Goal: Information Seeking & Learning: Learn about a topic

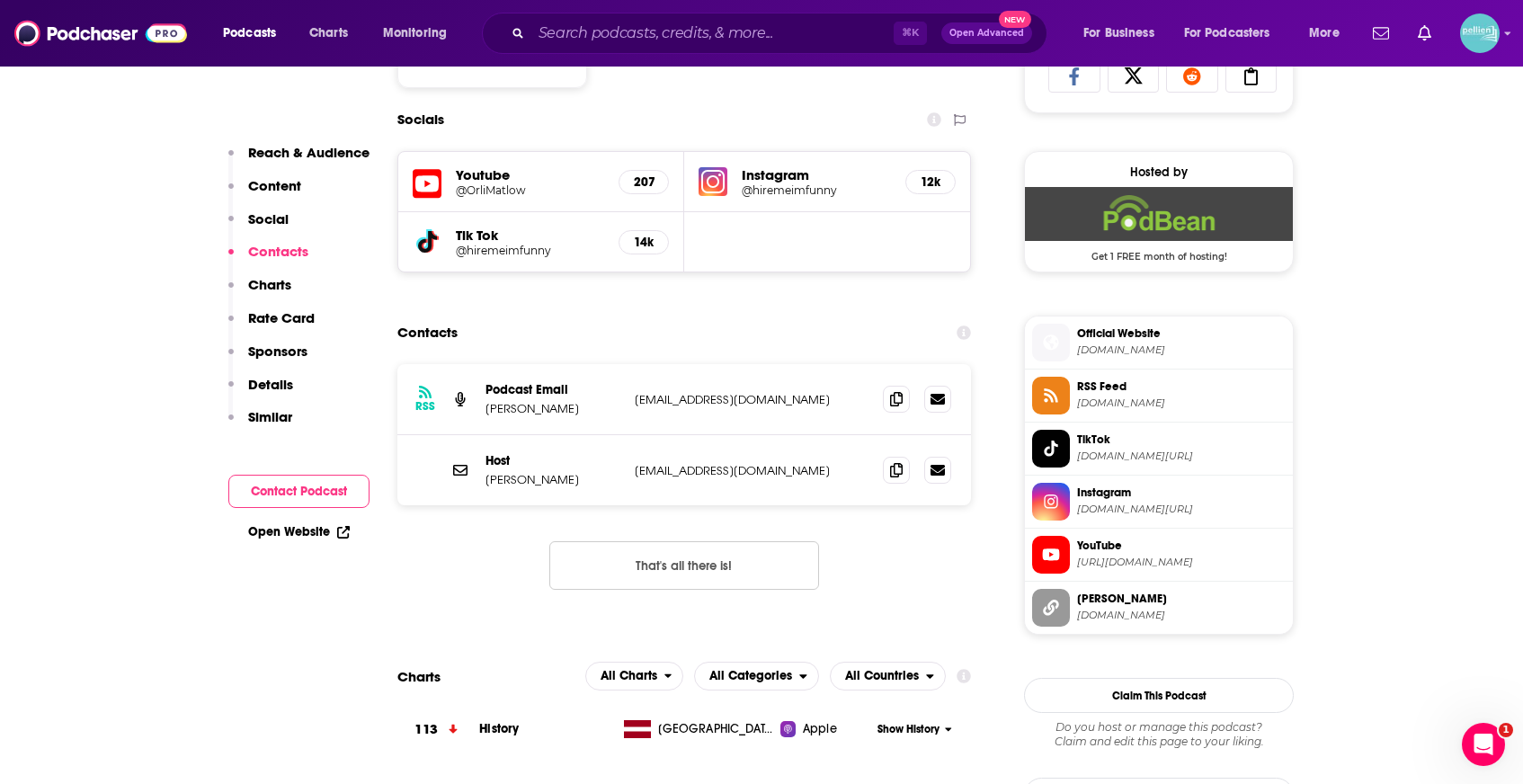
click at [468, 247] on h5 "@hiremeimfunny" at bounding box center [531, 251] width 149 height 14
click at [715, 185] on img at bounding box center [713, 181] width 28 height 28
click at [739, 37] on input "Search podcasts, credits, & more..." at bounding box center [713, 32] width 362 height 28
paste input "1A"
type input "1A"
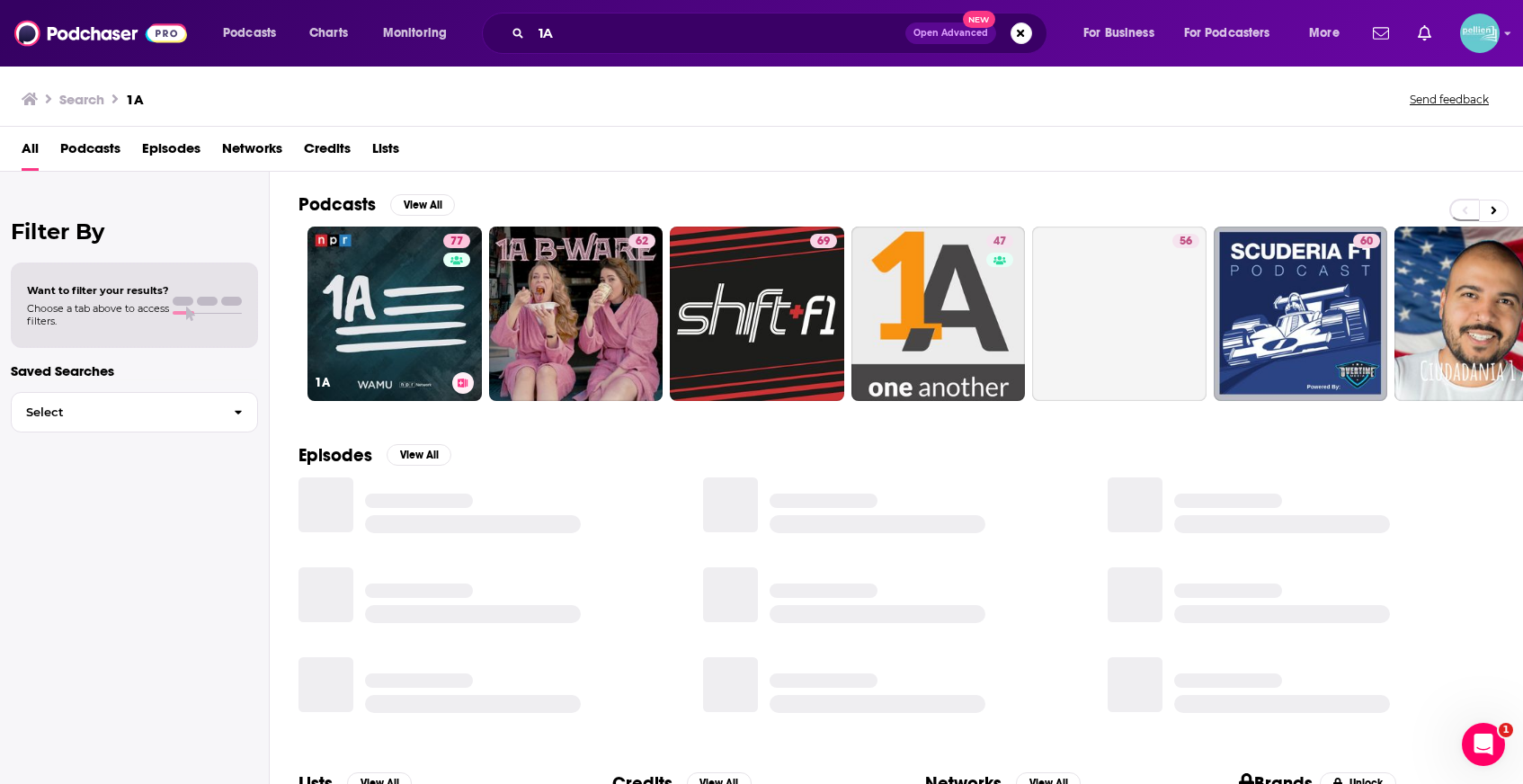
click at [368, 283] on link "77 1A" at bounding box center [394, 313] width 174 height 174
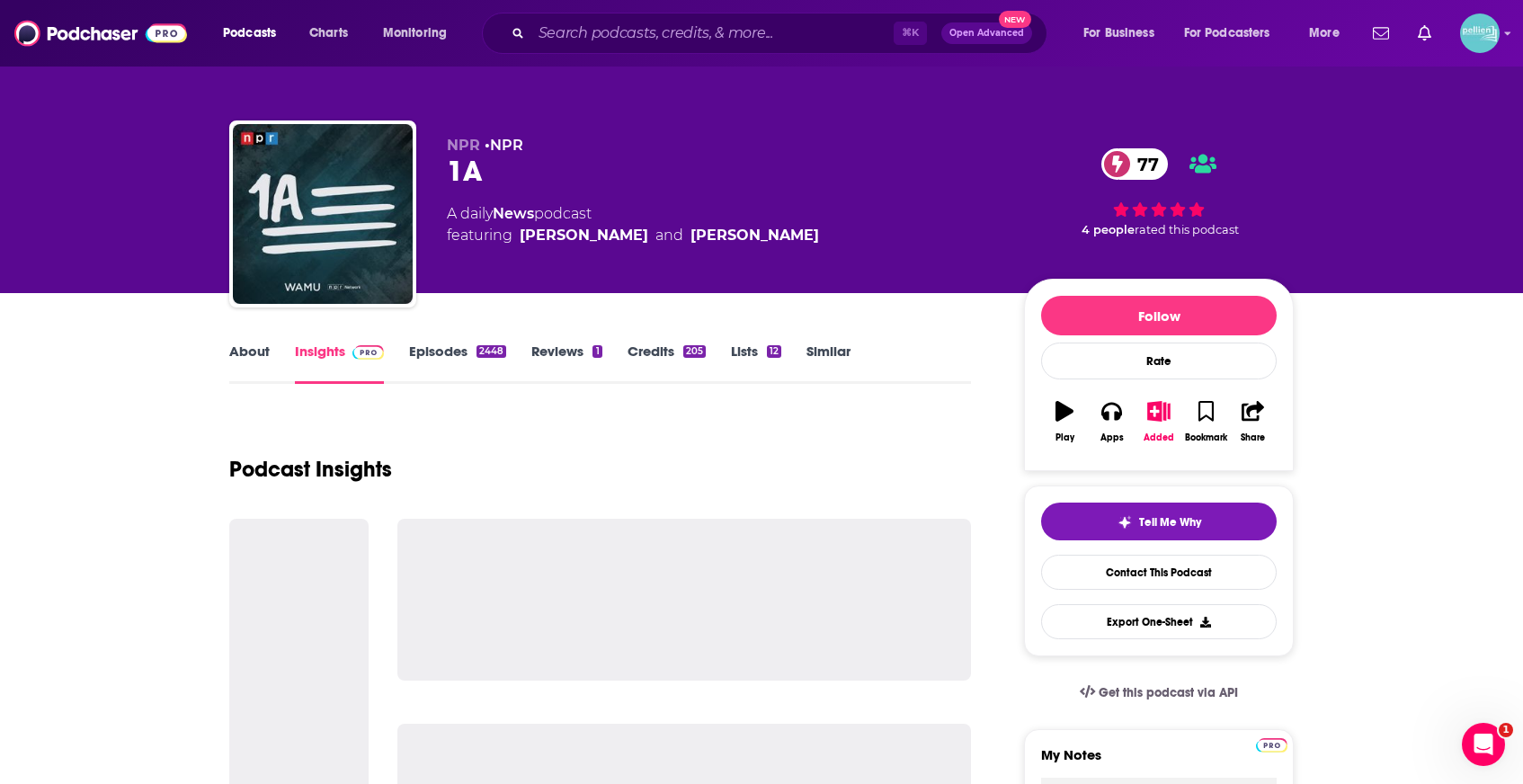
click at [240, 345] on link "About" at bounding box center [249, 363] width 40 height 41
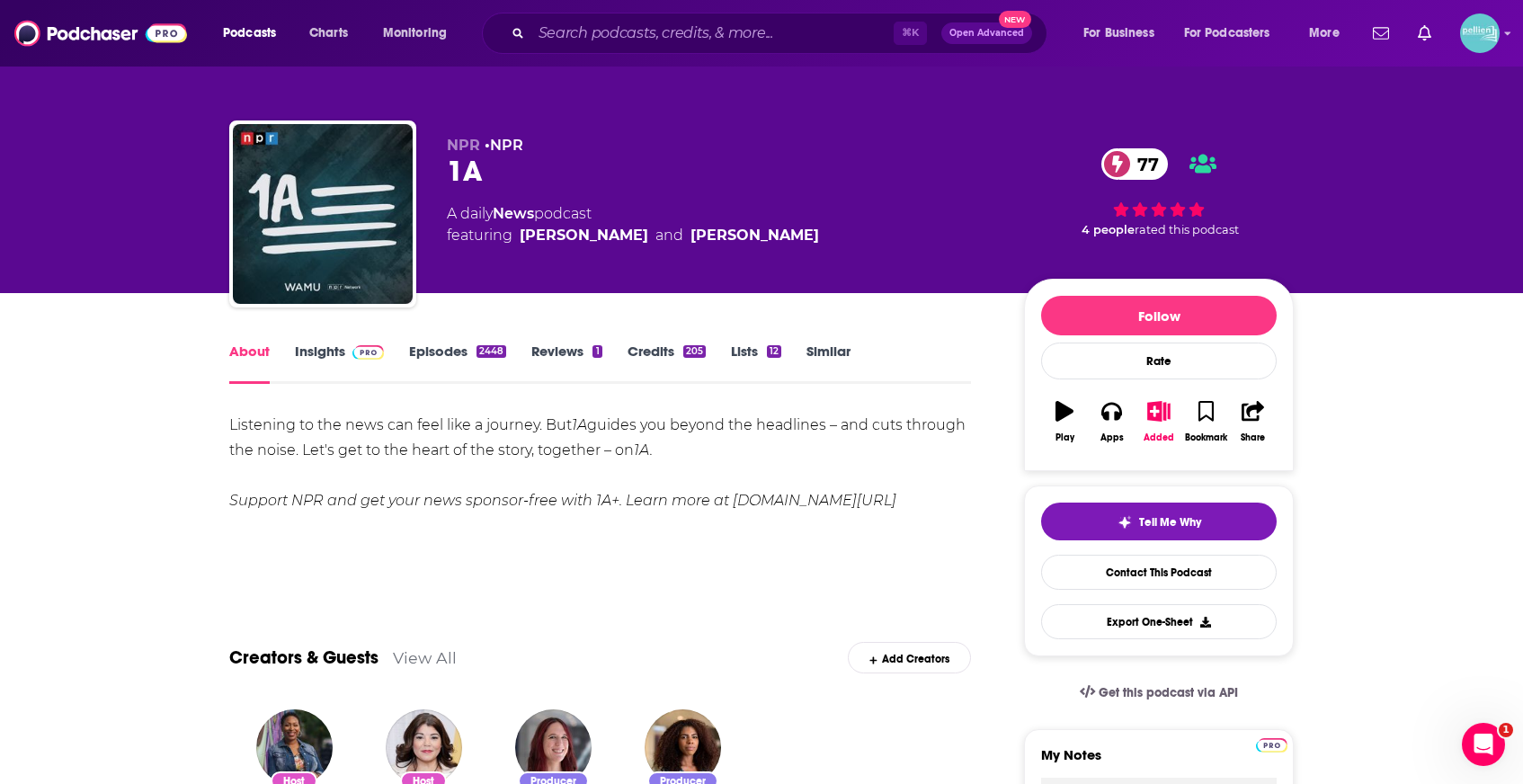
click at [340, 352] on link "Insights" at bounding box center [339, 363] width 89 height 41
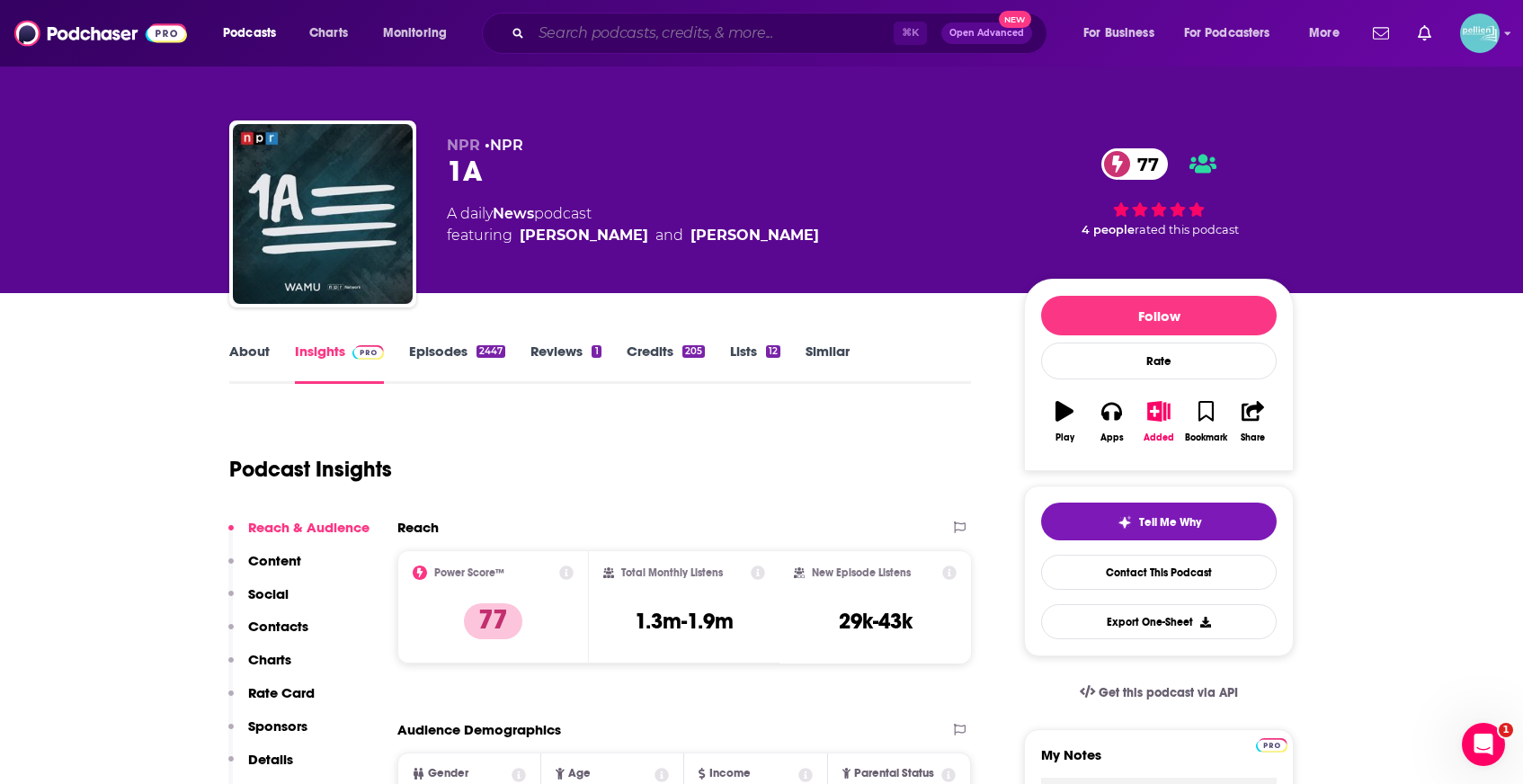
click at [654, 32] on input "Search podcasts, credits, & more..." at bounding box center [713, 32] width 362 height 28
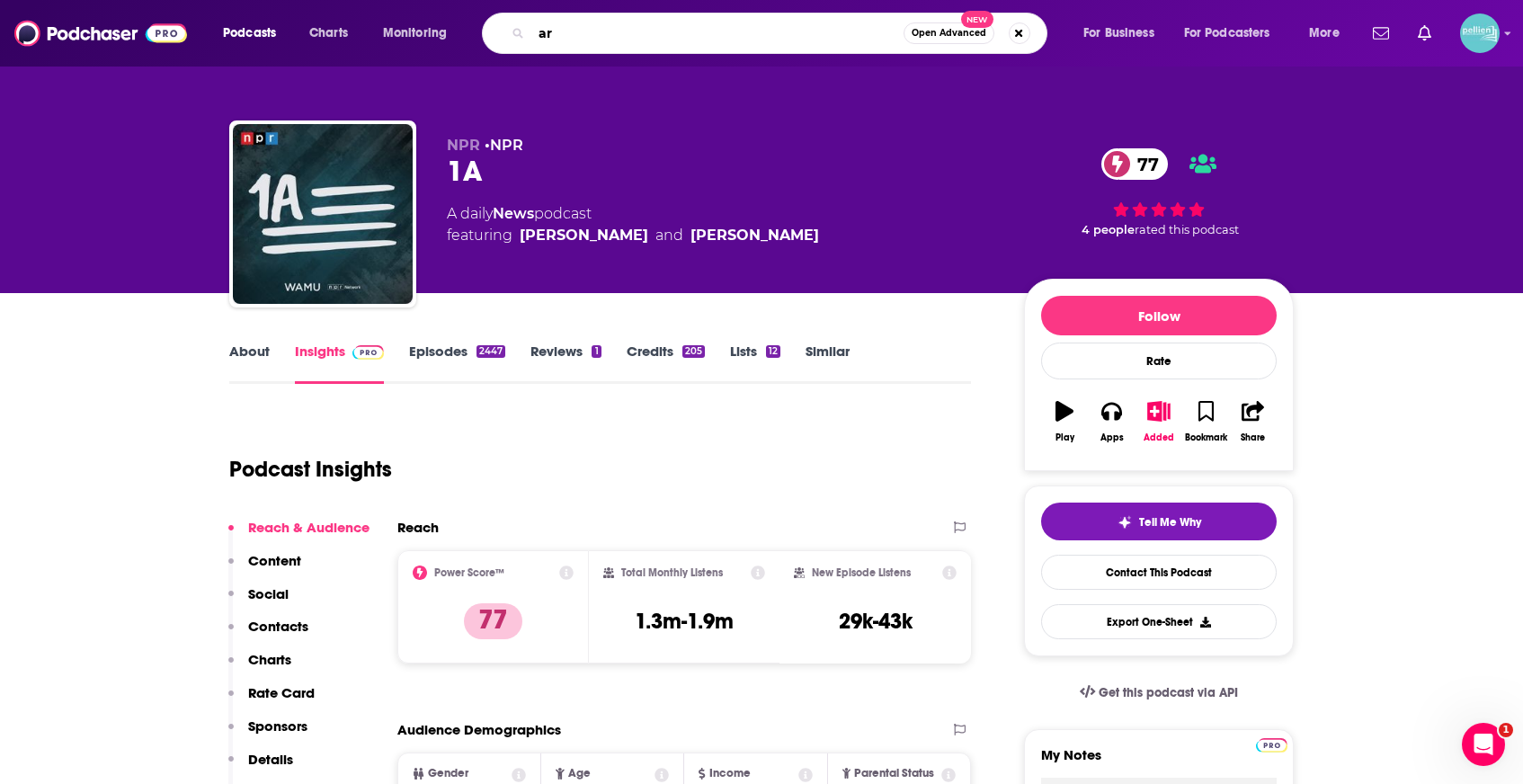
type input "a"
type input "war is stupid"
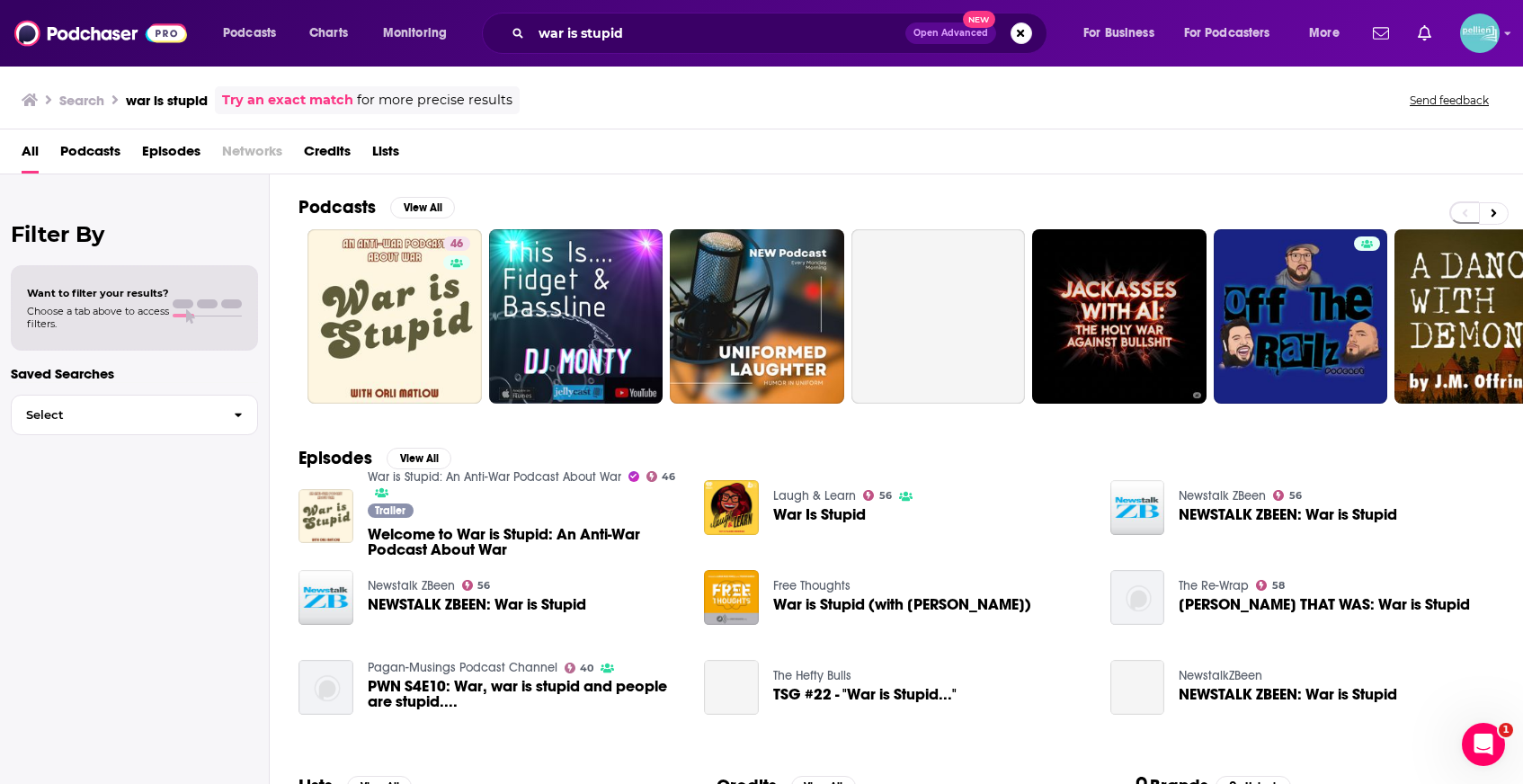
click at [281, 300] on div "Podcasts View All 46 57 33 + 12 Episodes View All War is Stupid: An Anti-War Po…" at bounding box center [897, 481] width 1253 height 613
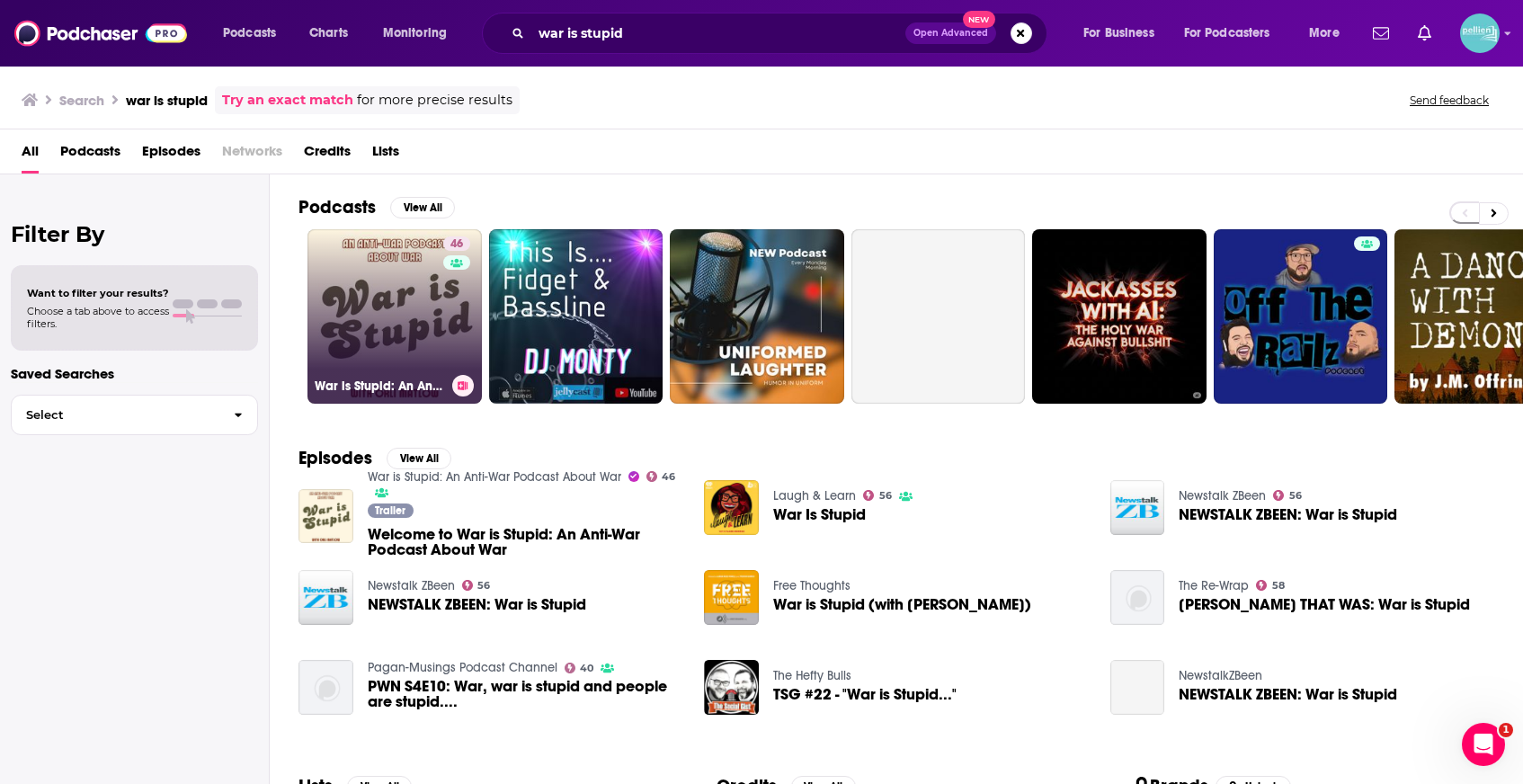
click at [365, 297] on link "46 War is Stupid: An Anti-War Podcast About War" at bounding box center [394, 316] width 174 height 174
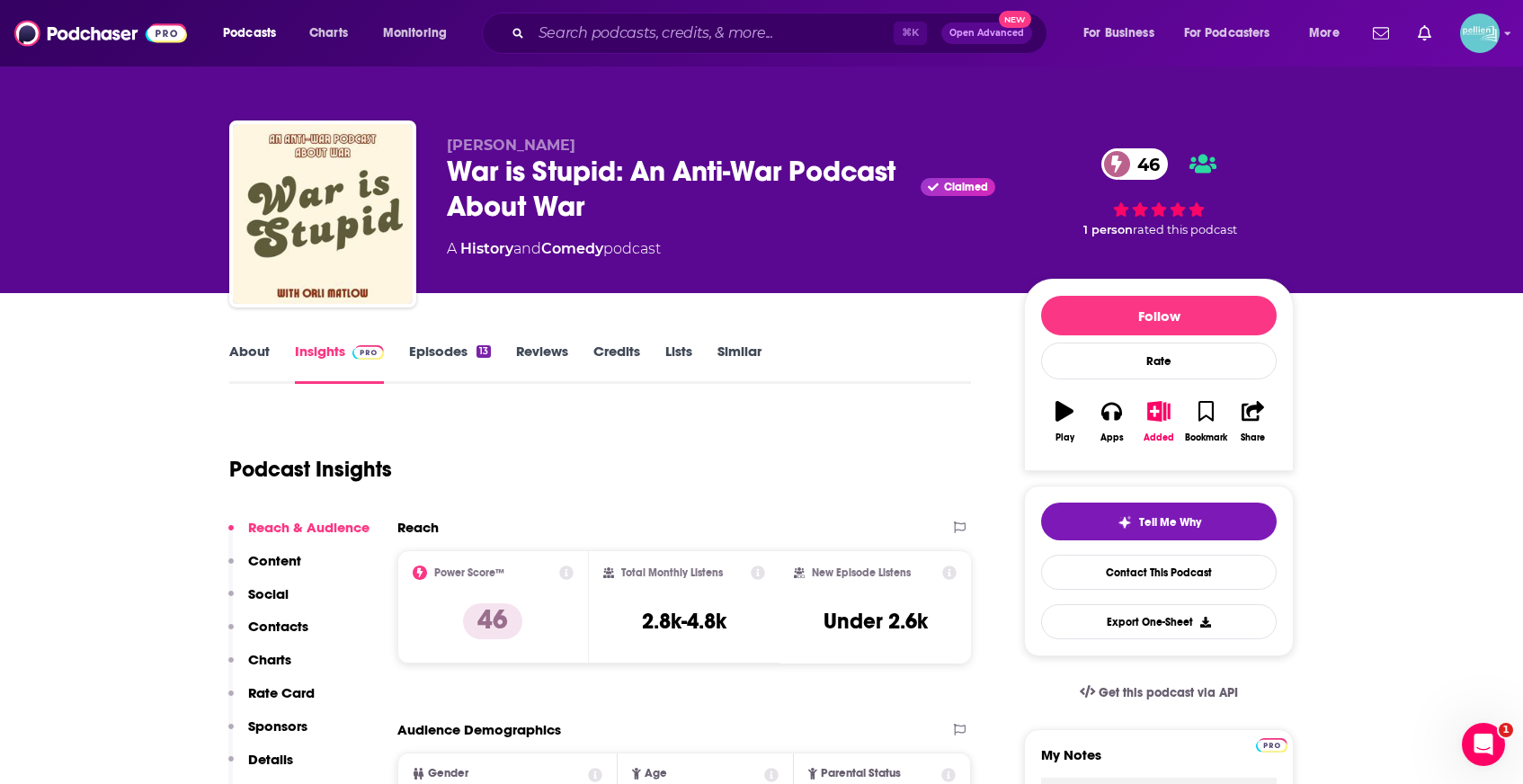
click at [254, 357] on link "About" at bounding box center [249, 363] width 40 height 41
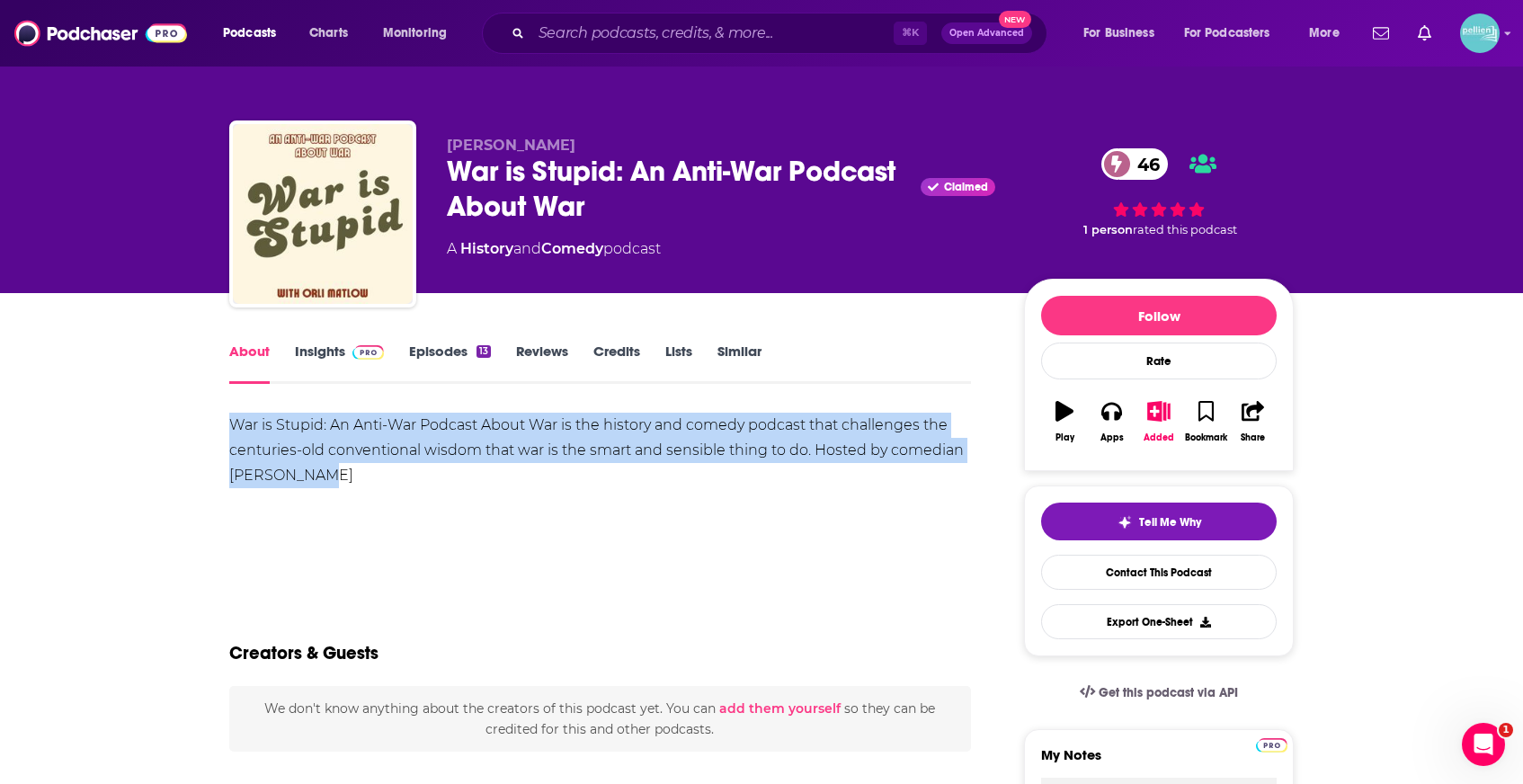
drag, startPoint x: 357, startPoint y: 488, endPoint x: 209, endPoint y: 422, distance: 162.0
copy div "War is Stupid: An Anti-War Podcast About War is the history and comedy podcast …"
click at [336, 361] on link "Insights" at bounding box center [339, 363] width 89 height 41
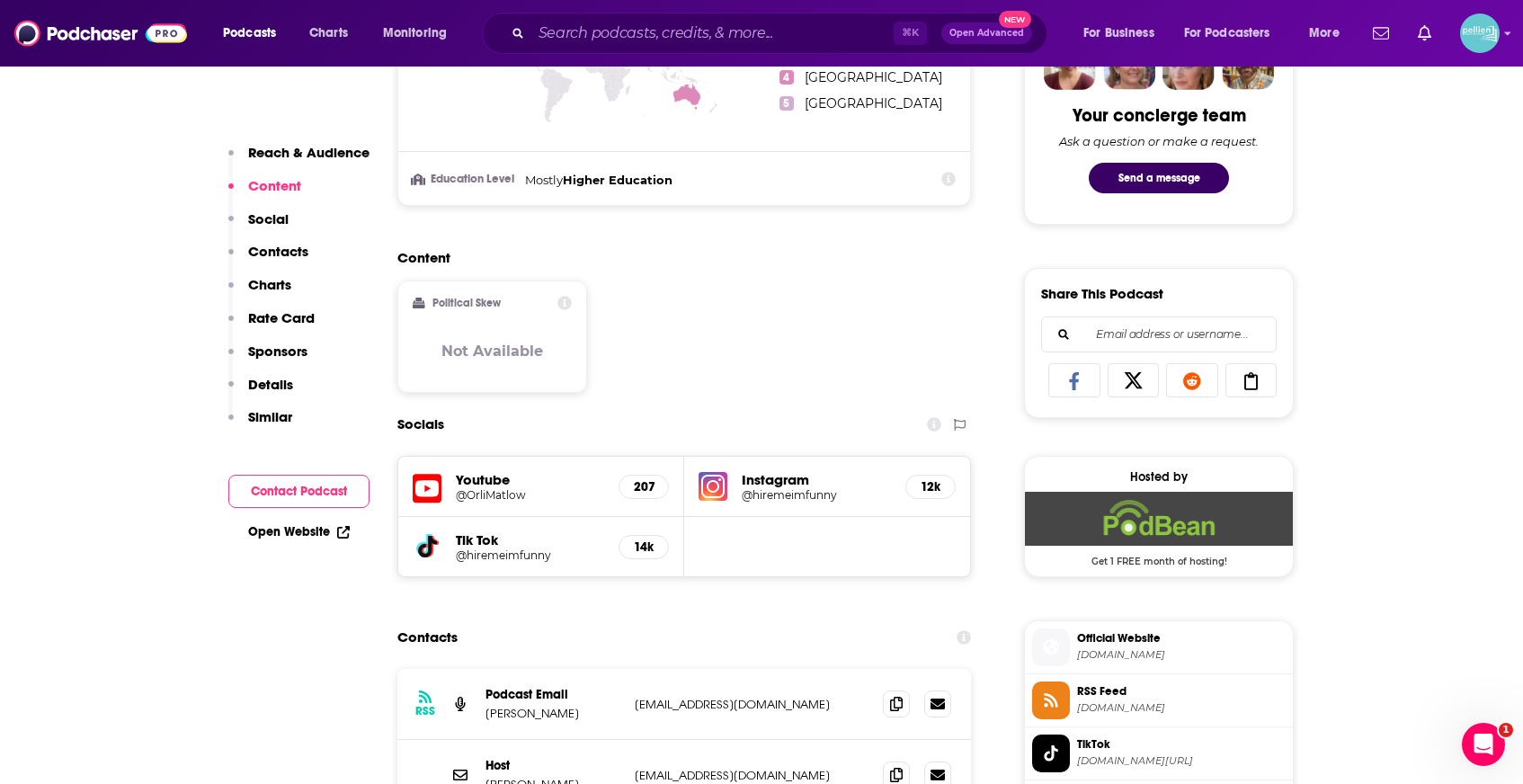
scroll to position [945, 0]
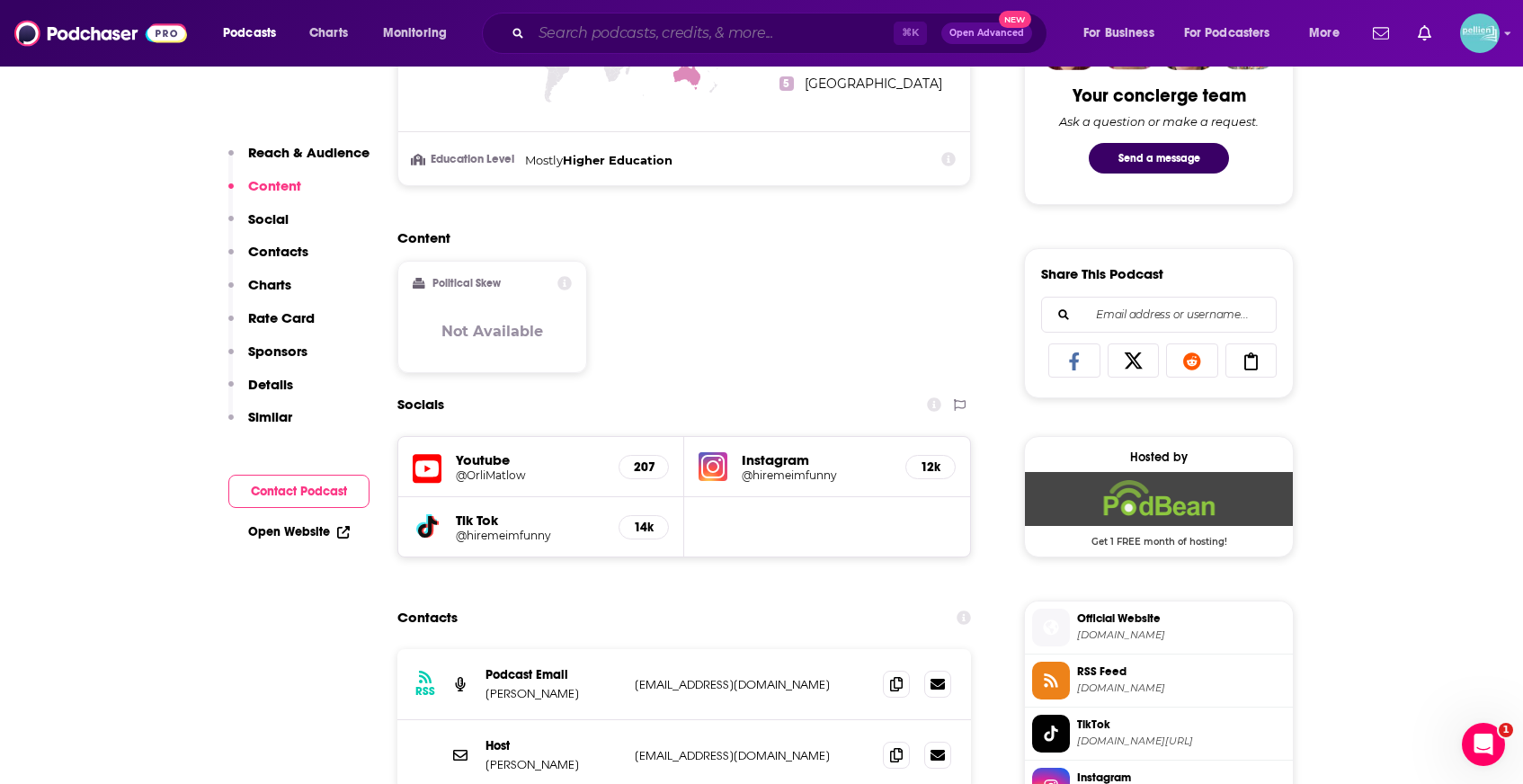
click at [726, 25] on input "Search podcasts, credits, & more..." at bounding box center [713, 32] width 362 height 28
paste input "The Indicator"
type input "The Indicator"
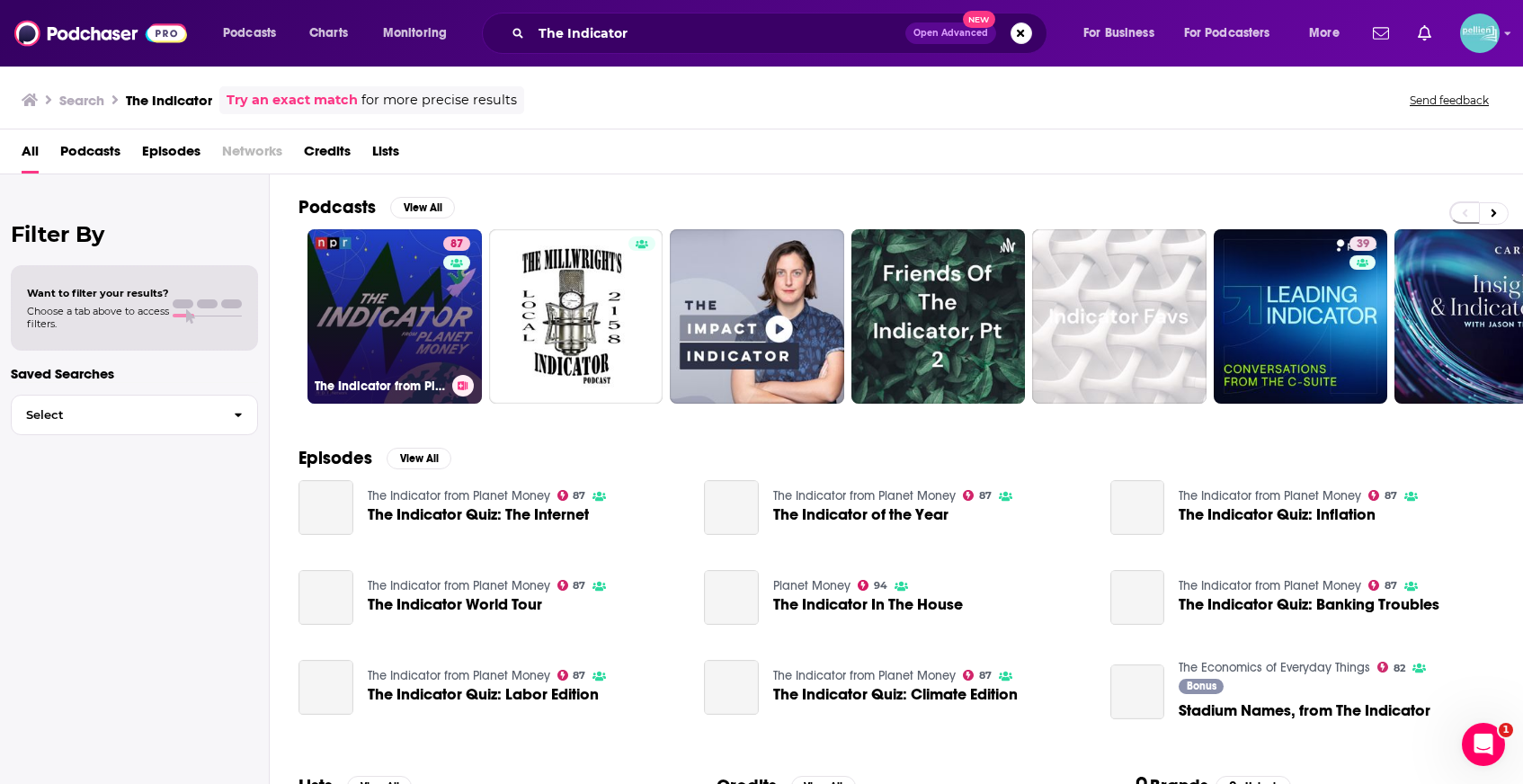
click at [362, 287] on link "87 The Indicator from Planet Money" at bounding box center [394, 316] width 174 height 174
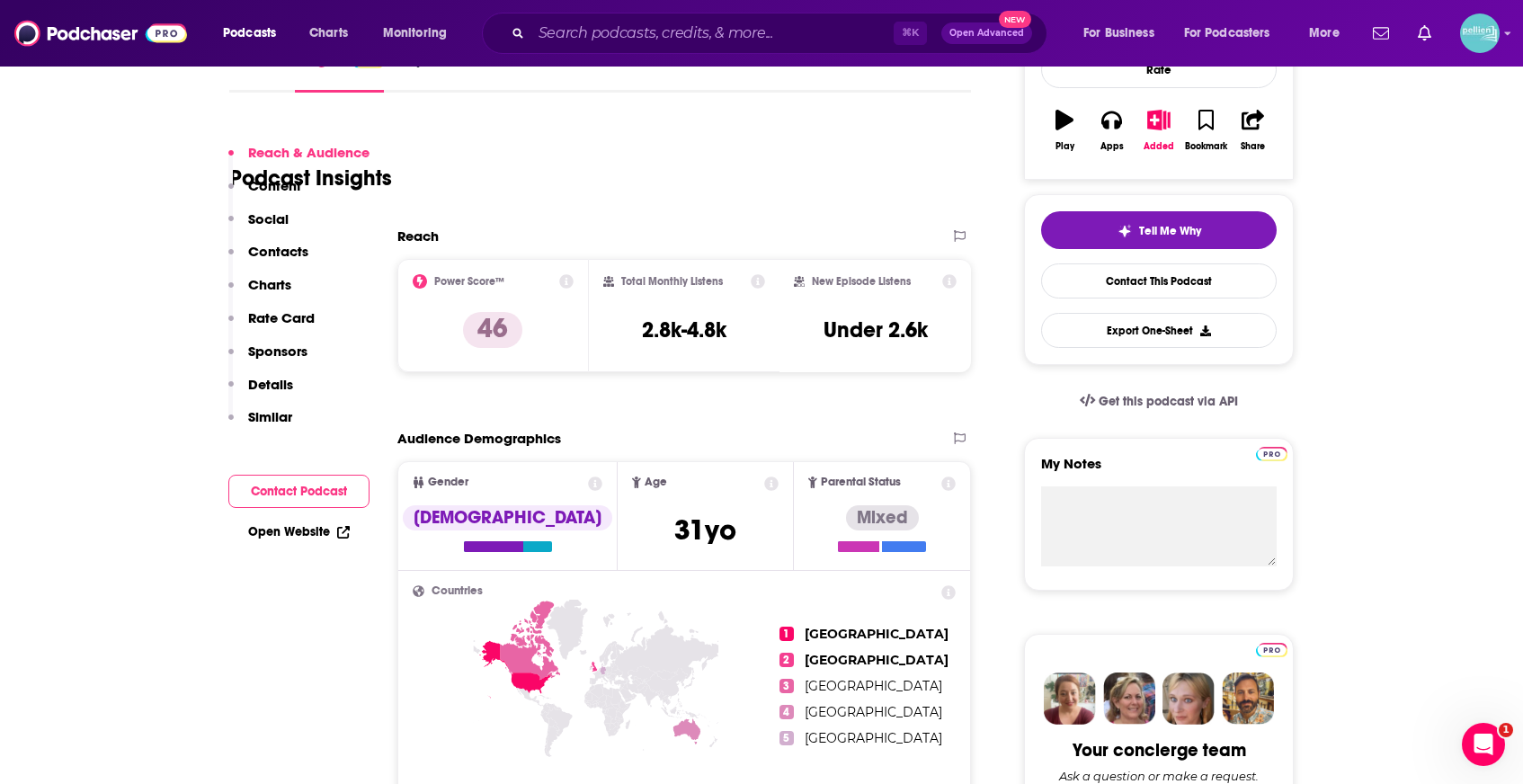
scroll to position [634, 0]
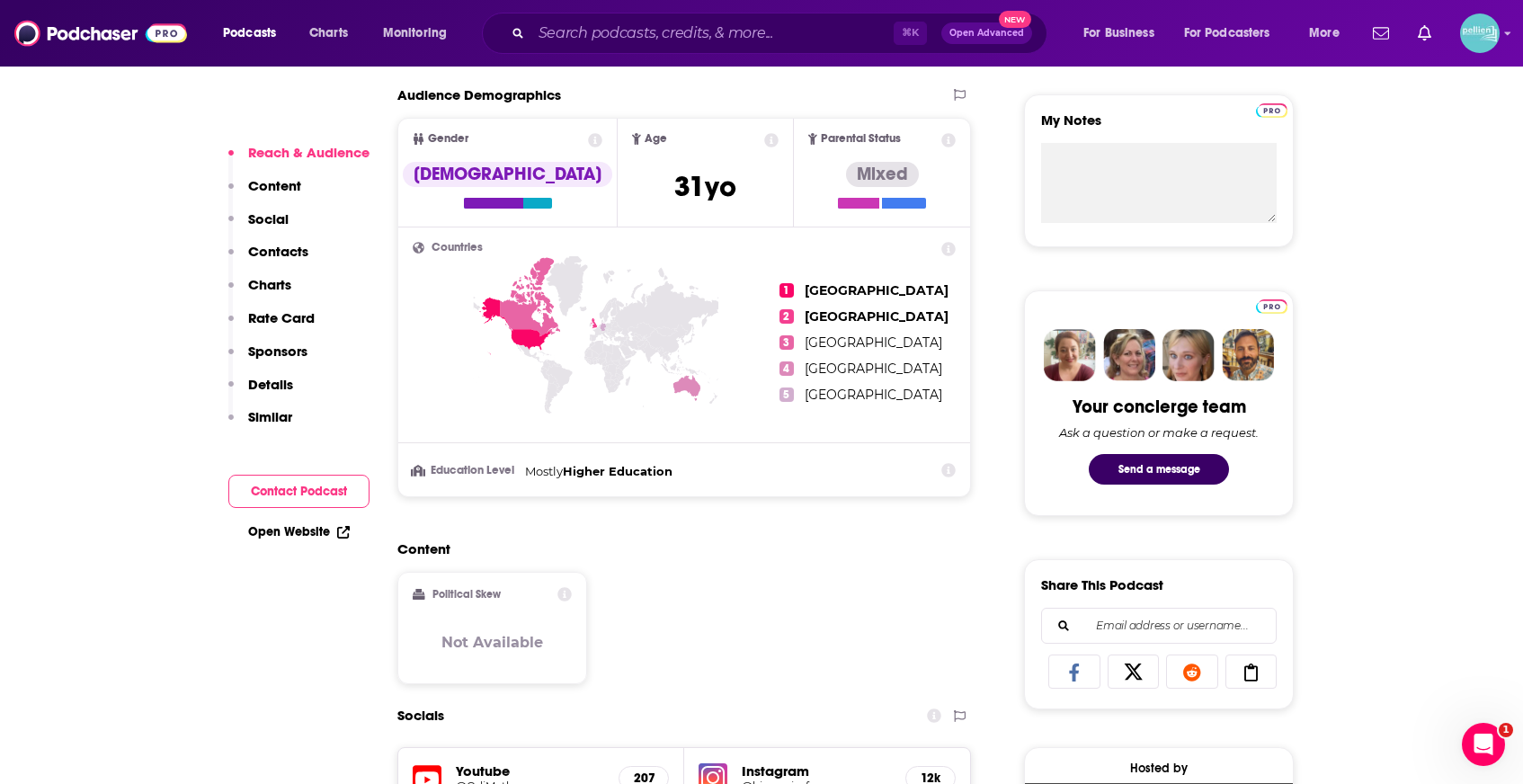
click at [300, 534] on link "Open Website" at bounding box center [299, 531] width 102 height 16
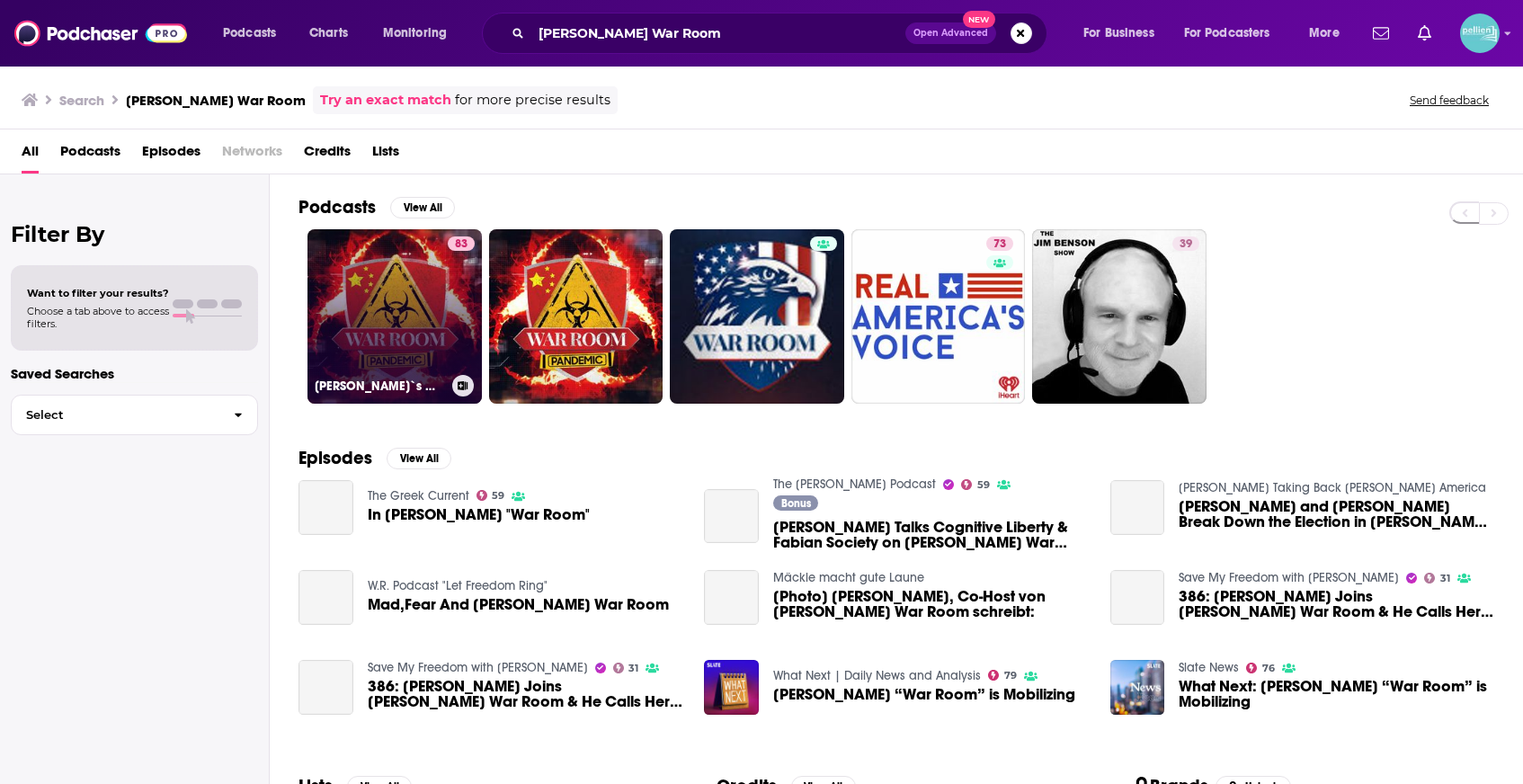
click at [443, 273] on link "83 [PERSON_NAME]`s War Room" at bounding box center [394, 316] width 174 height 174
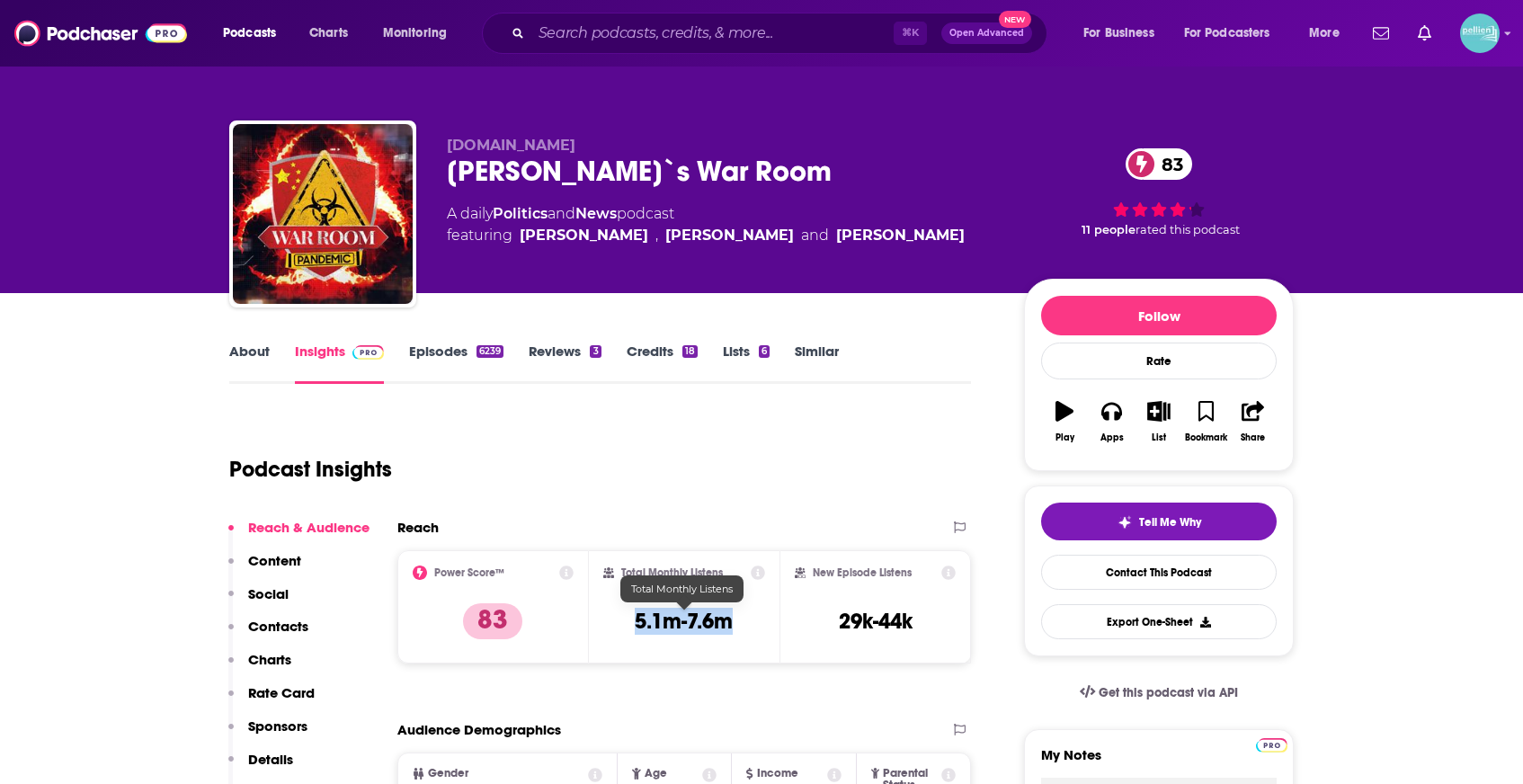
drag, startPoint x: 669, startPoint y: 625, endPoint x: 625, endPoint y: 625, distance: 44.0
click at [625, 625] on div "Total Monthly Listens 5.1m-7.6m" at bounding box center [684, 607] width 162 height 82
copy h3 "5.1m-7.6m"
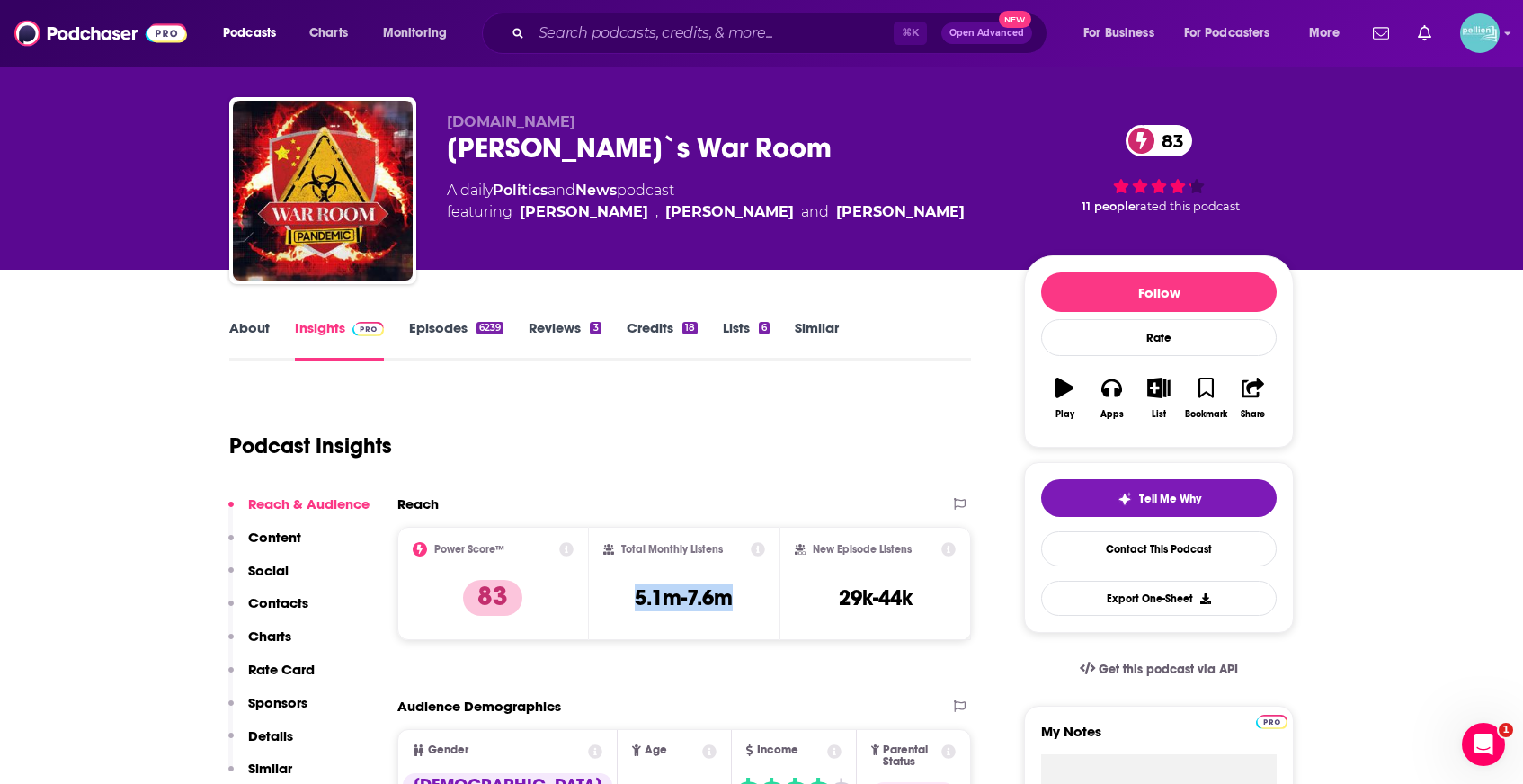
scroll to position [26, 0]
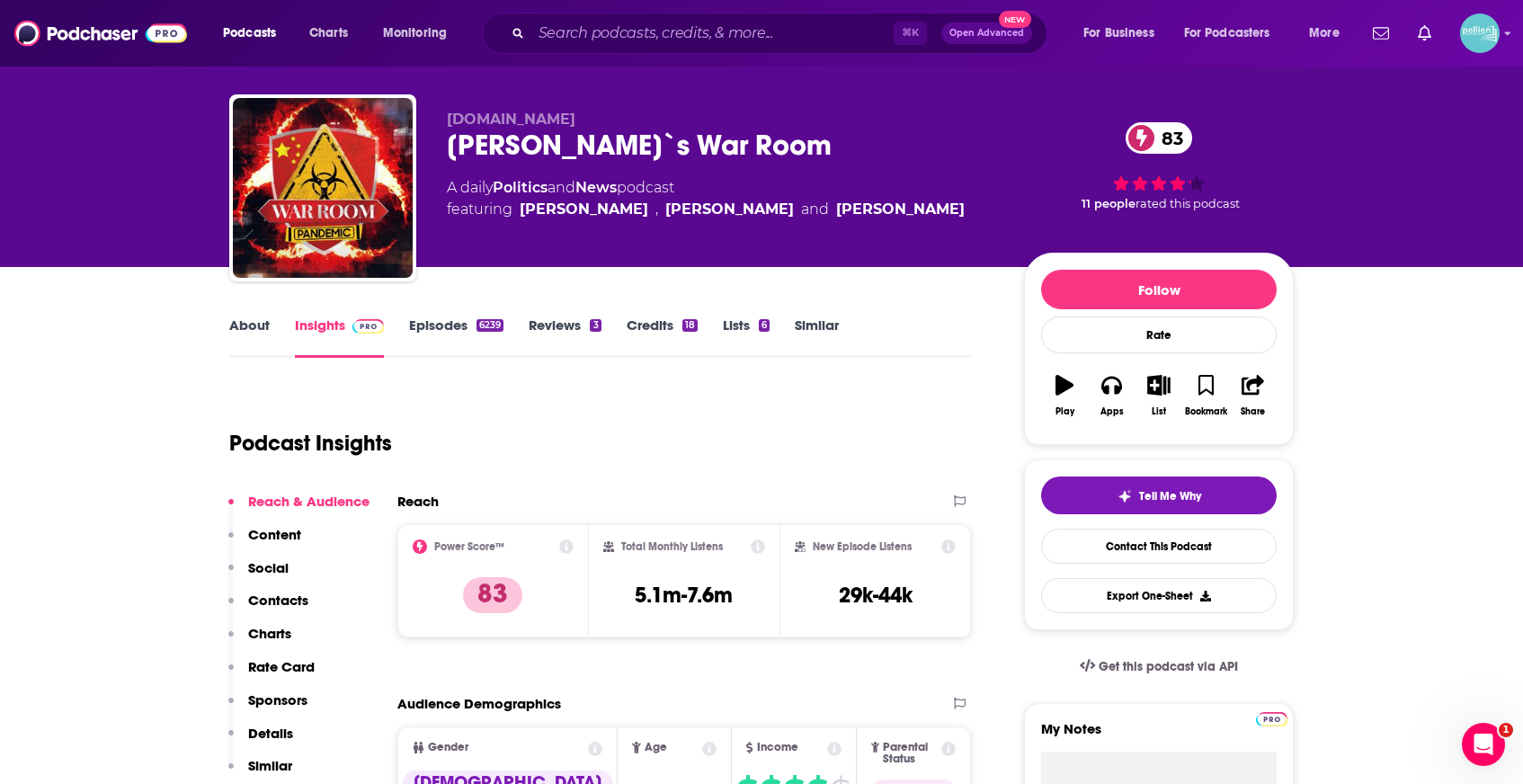
click at [693, 481] on div "Podcast Insights" at bounding box center [600, 439] width 742 height 106
drag, startPoint x: 739, startPoint y: 603, endPoint x: 589, endPoint y: 613, distance: 150.3
click at [589, 613] on div "Total Monthly Listens 5.1m-7.6m" at bounding box center [685, 580] width 192 height 114
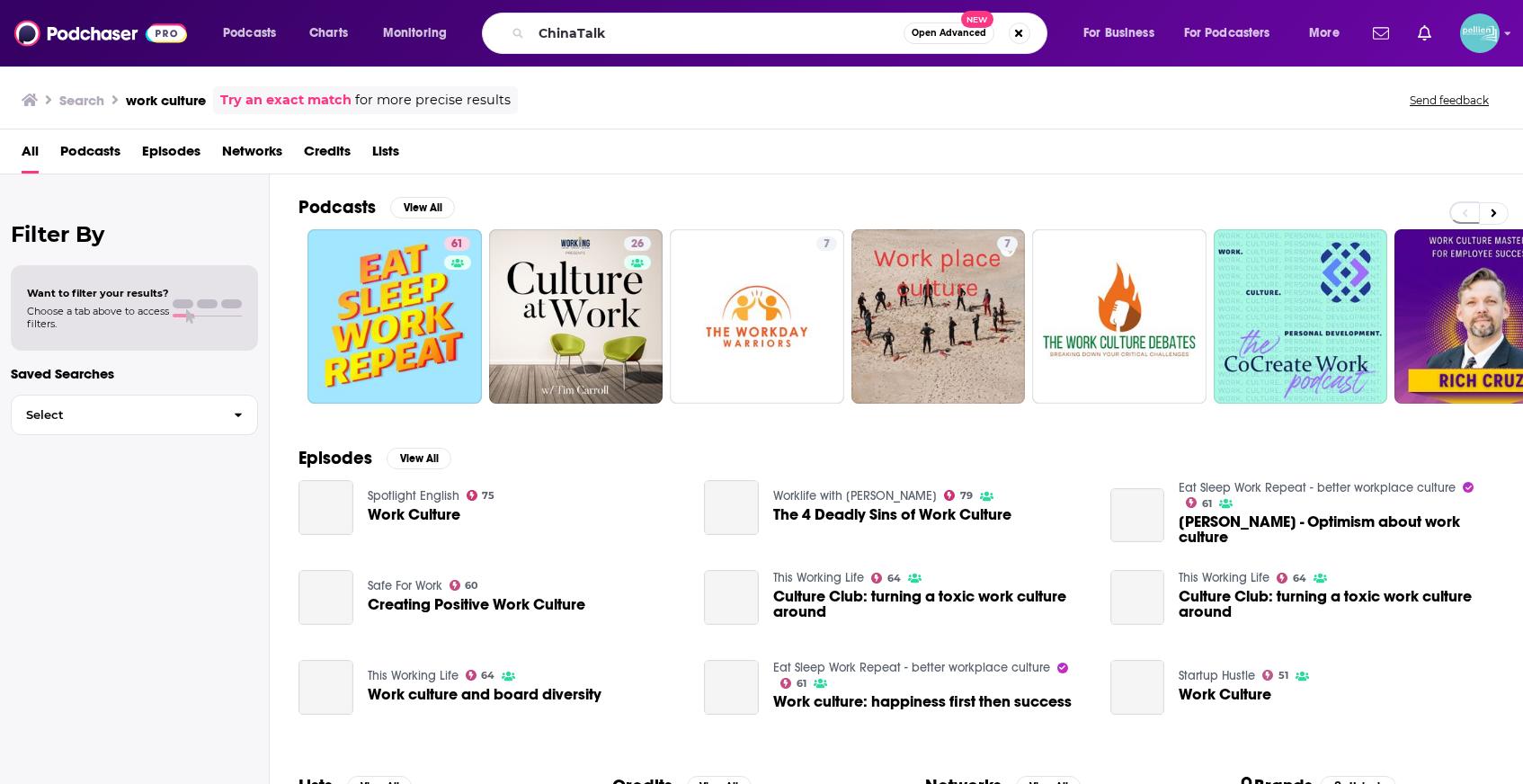
type input "ChinaTalk"
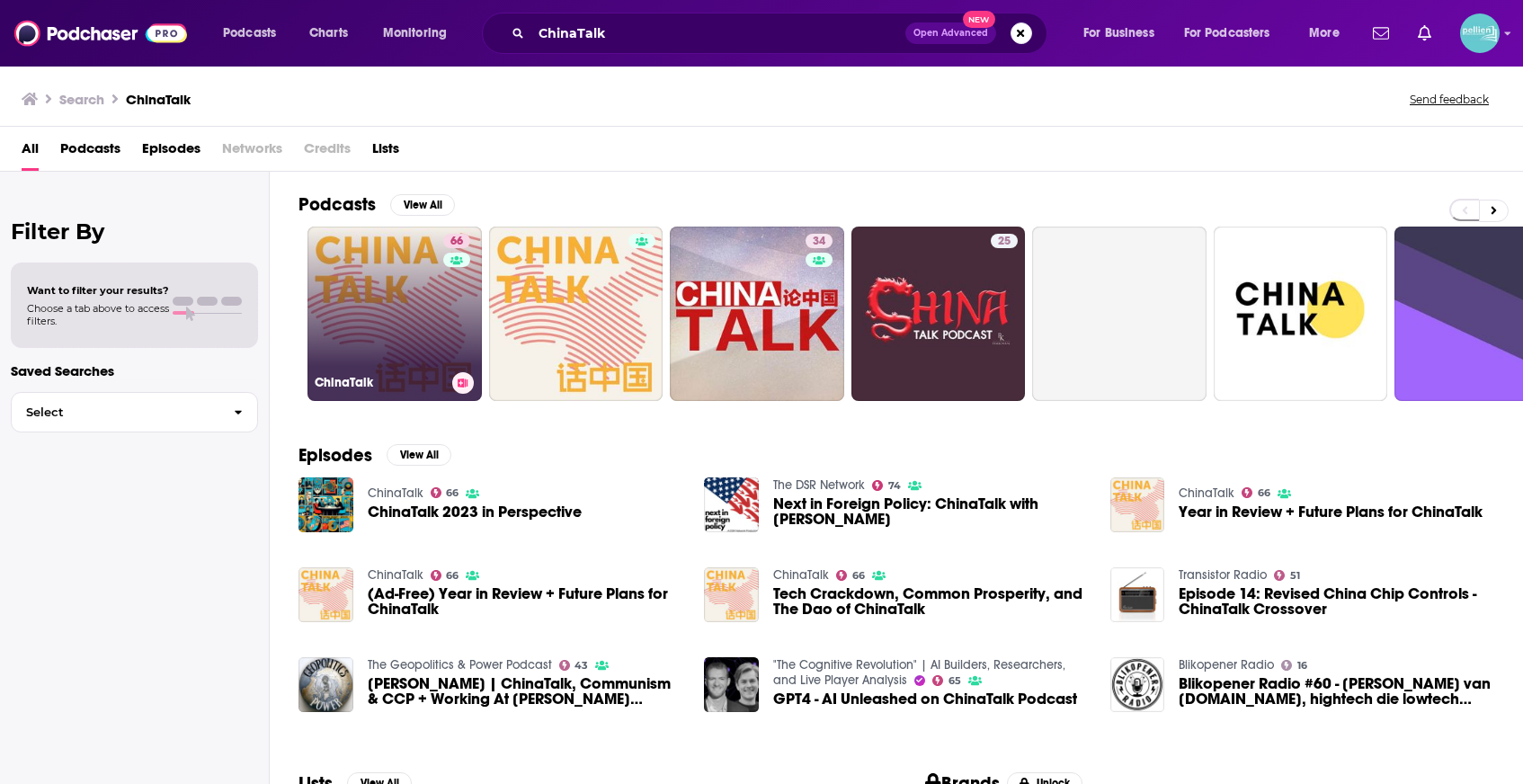
click at [379, 273] on link "66 ChinaTalk" at bounding box center [394, 313] width 174 height 174
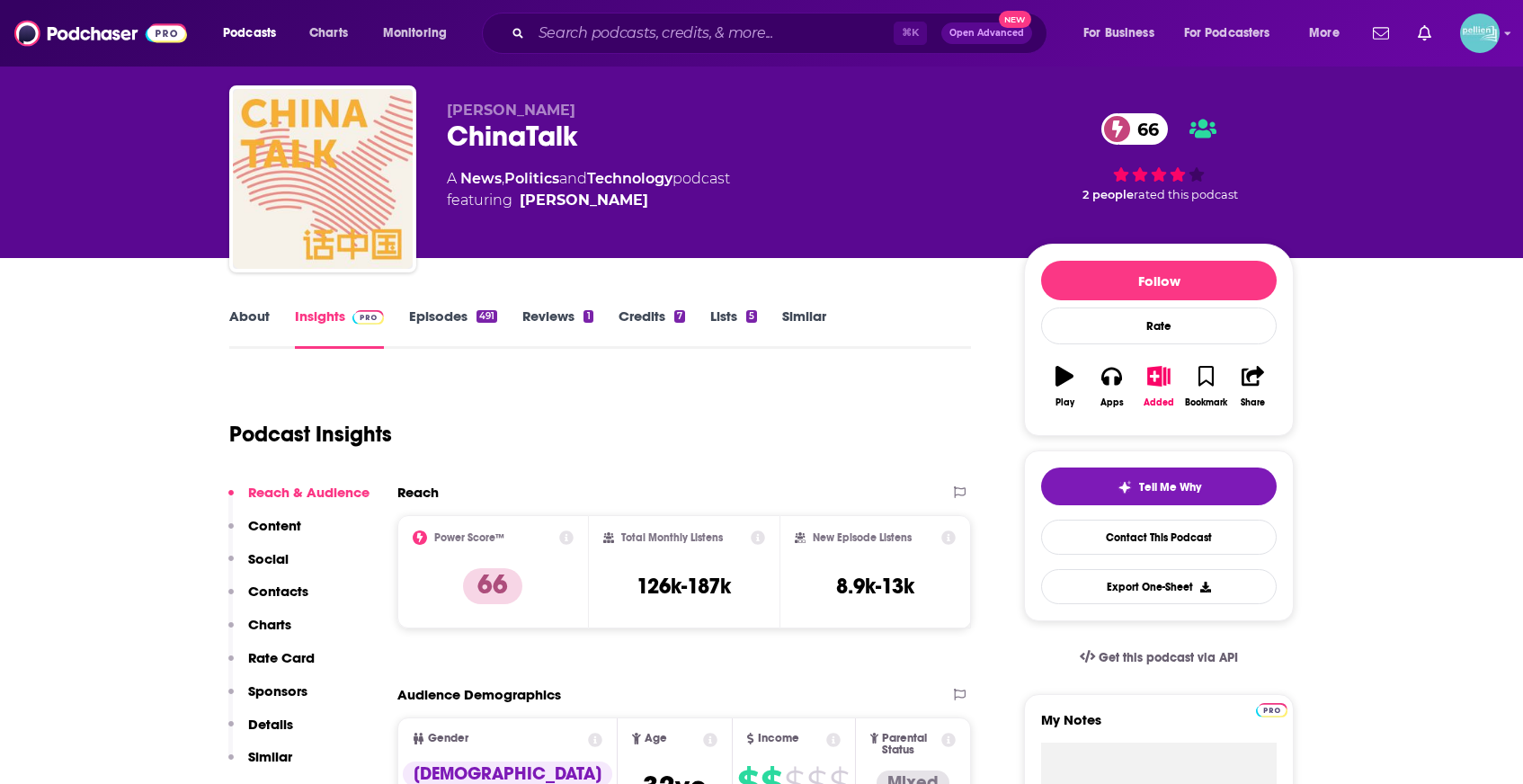
scroll to position [39, 0]
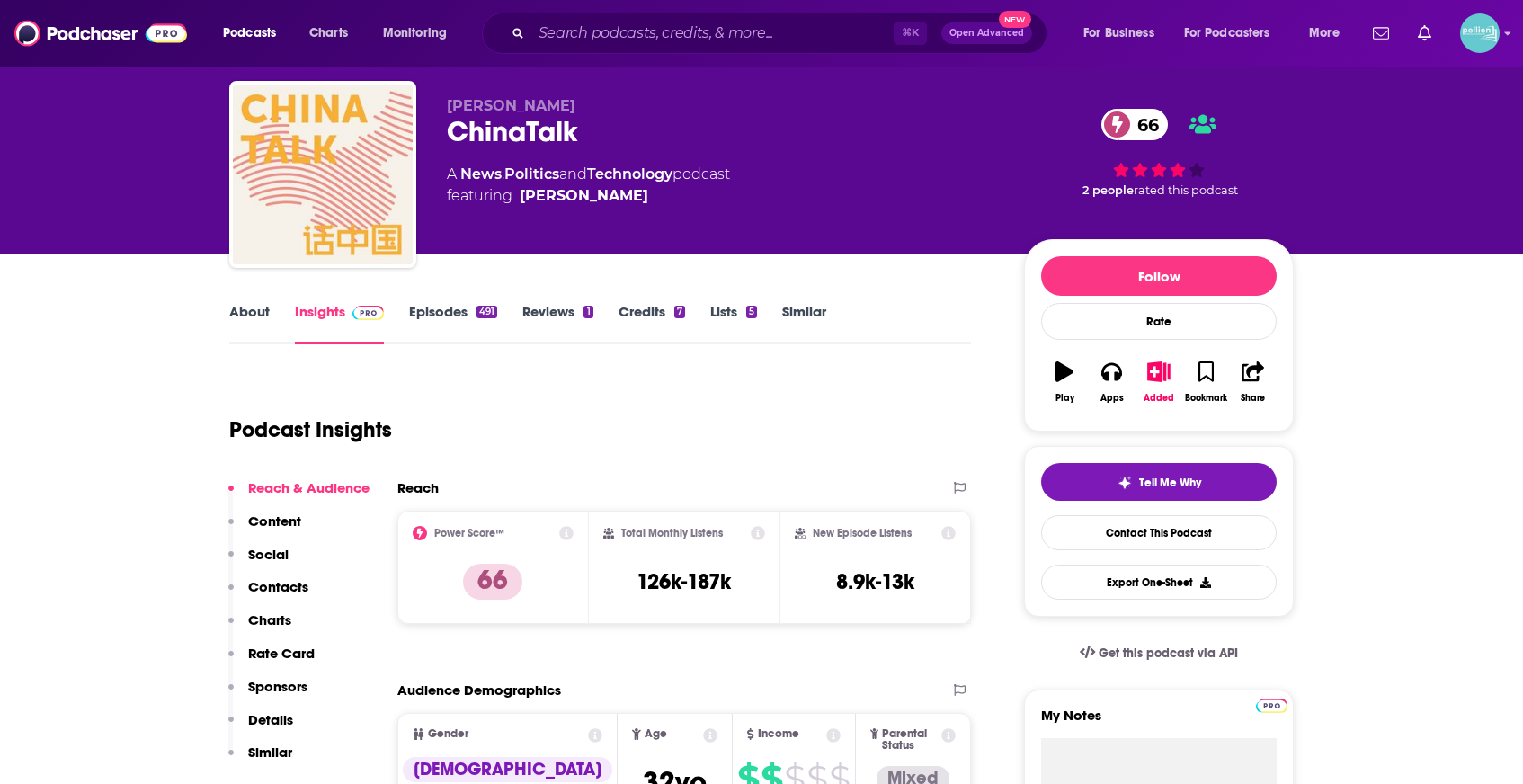
click at [258, 313] on link "About" at bounding box center [249, 323] width 40 height 41
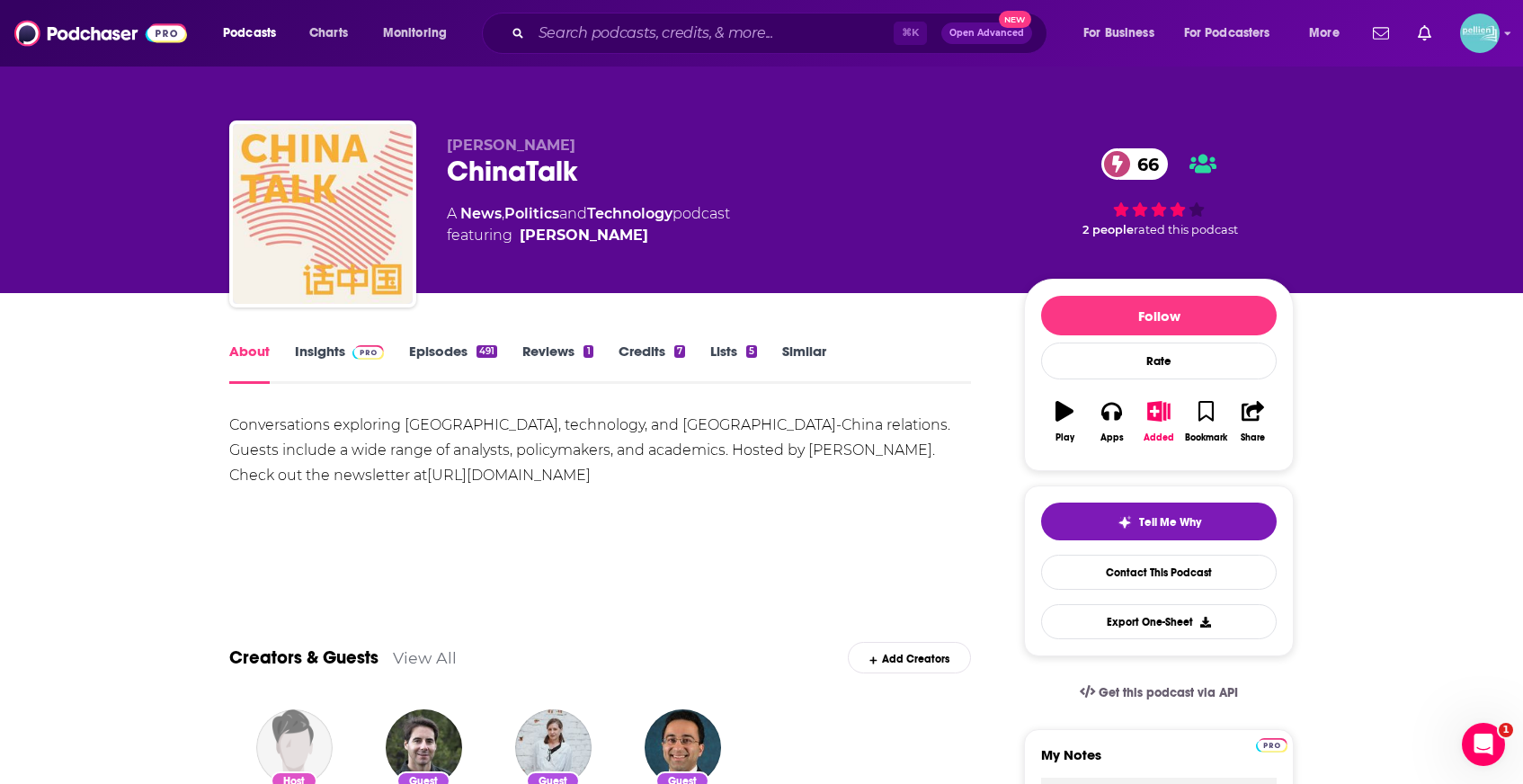
click at [322, 358] on link "Insights" at bounding box center [339, 363] width 89 height 41
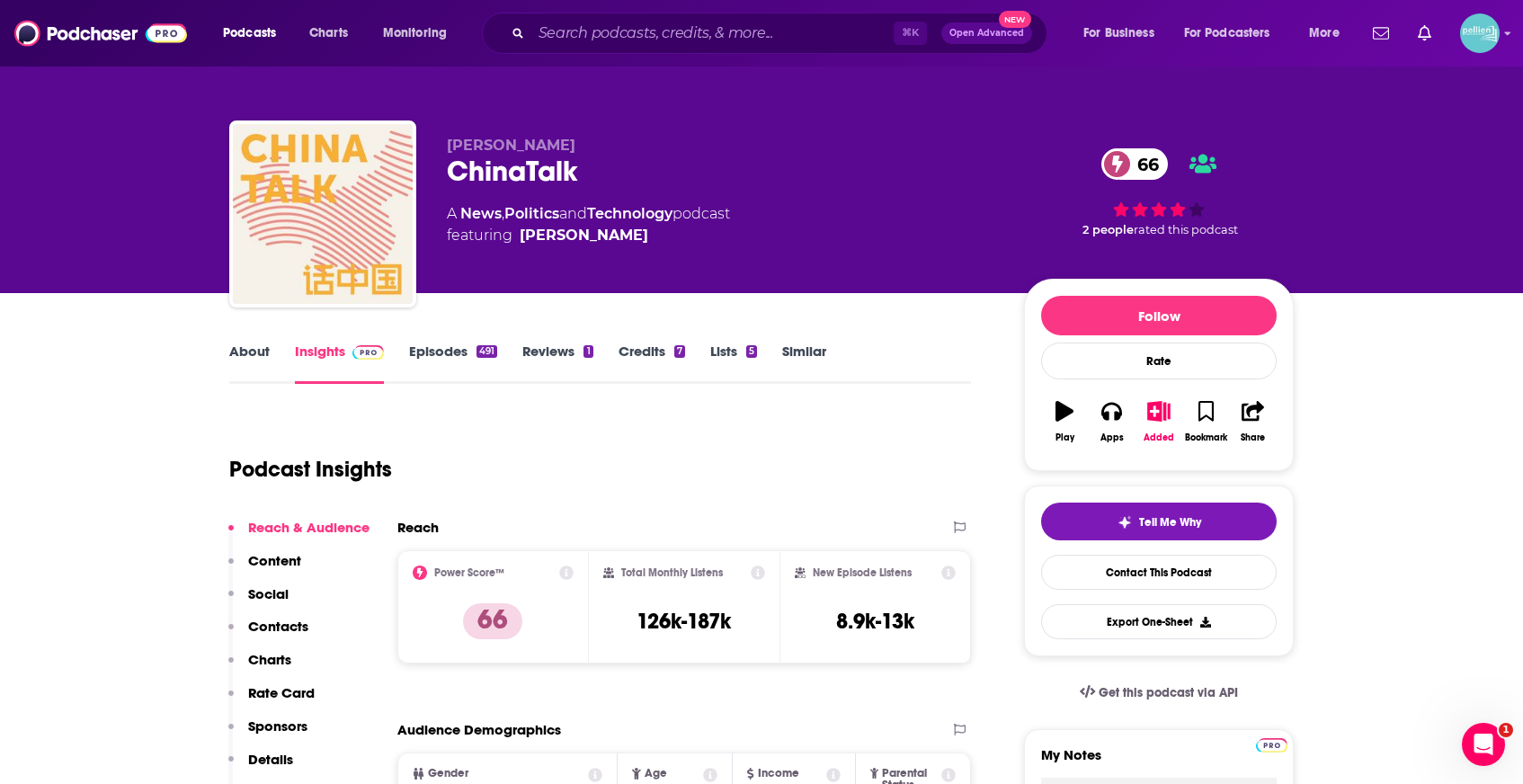
drag, startPoint x: 583, startPoint y: 147, endPoint x: 453, endPoint y: 147, distance: 130.0
click at [453, 147] on p "Jordan Schneider" at bounding box center [720, 145] width 548 height 17
copy span "ordan Schneider"
drag, startPoint x: 447, startPoint y: 146, endPoint x: 627, endPoint y: 148, distance: 180.0
click at [627, 148] on p "Jordan Schneider" at bounding box center [720, 145] width 548 height 17
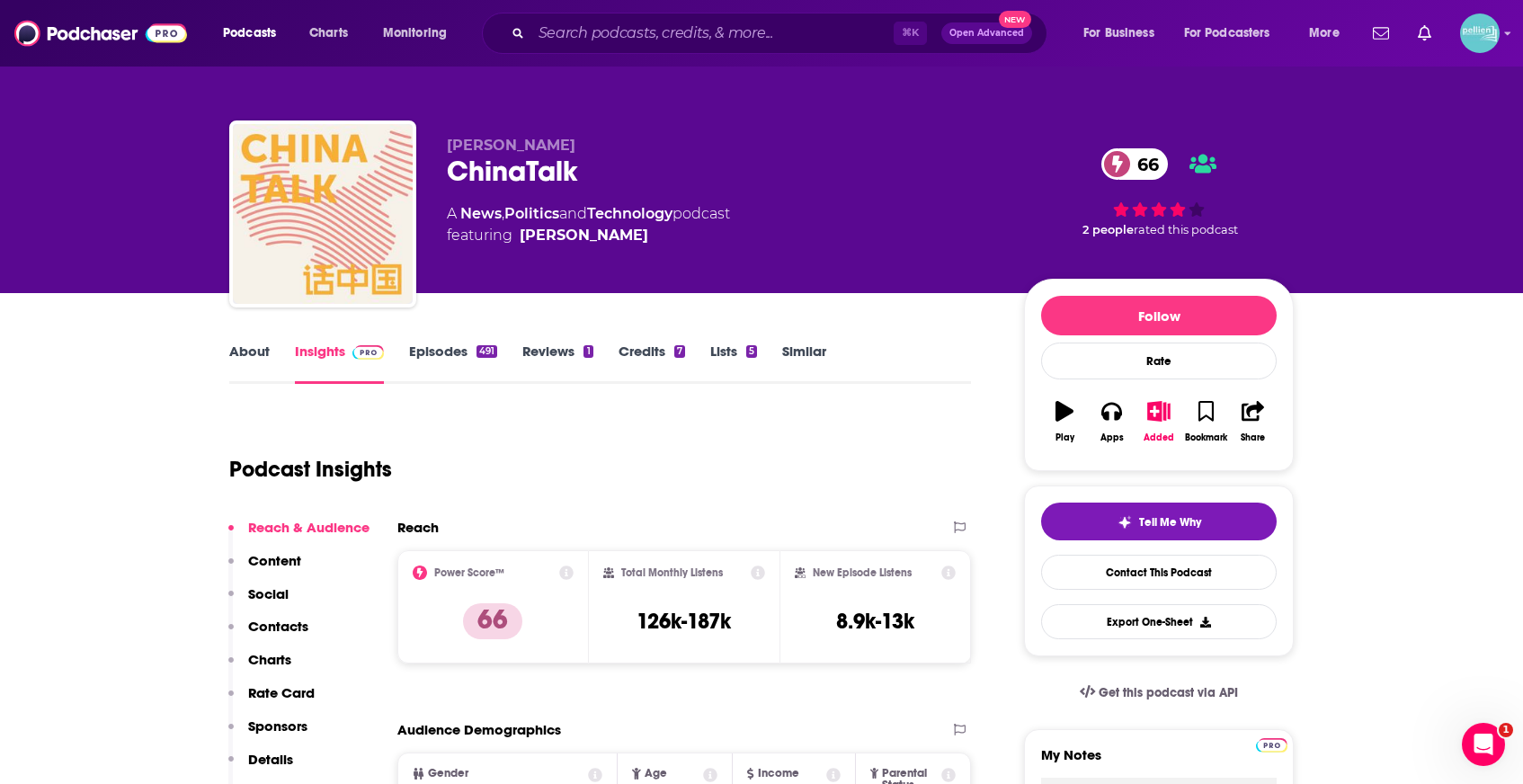
copy span "Jordan Schneider"
drag, startPoint x: 759, startPoint y: 623, endPoint x: 630, endPoint y: 619, distance: 129.1
click at [630, 619] on div "Total Monthly Listens 126k-187k" at bounding box center [684, 607] width 162 height 82
copy h3 "126k-187k"
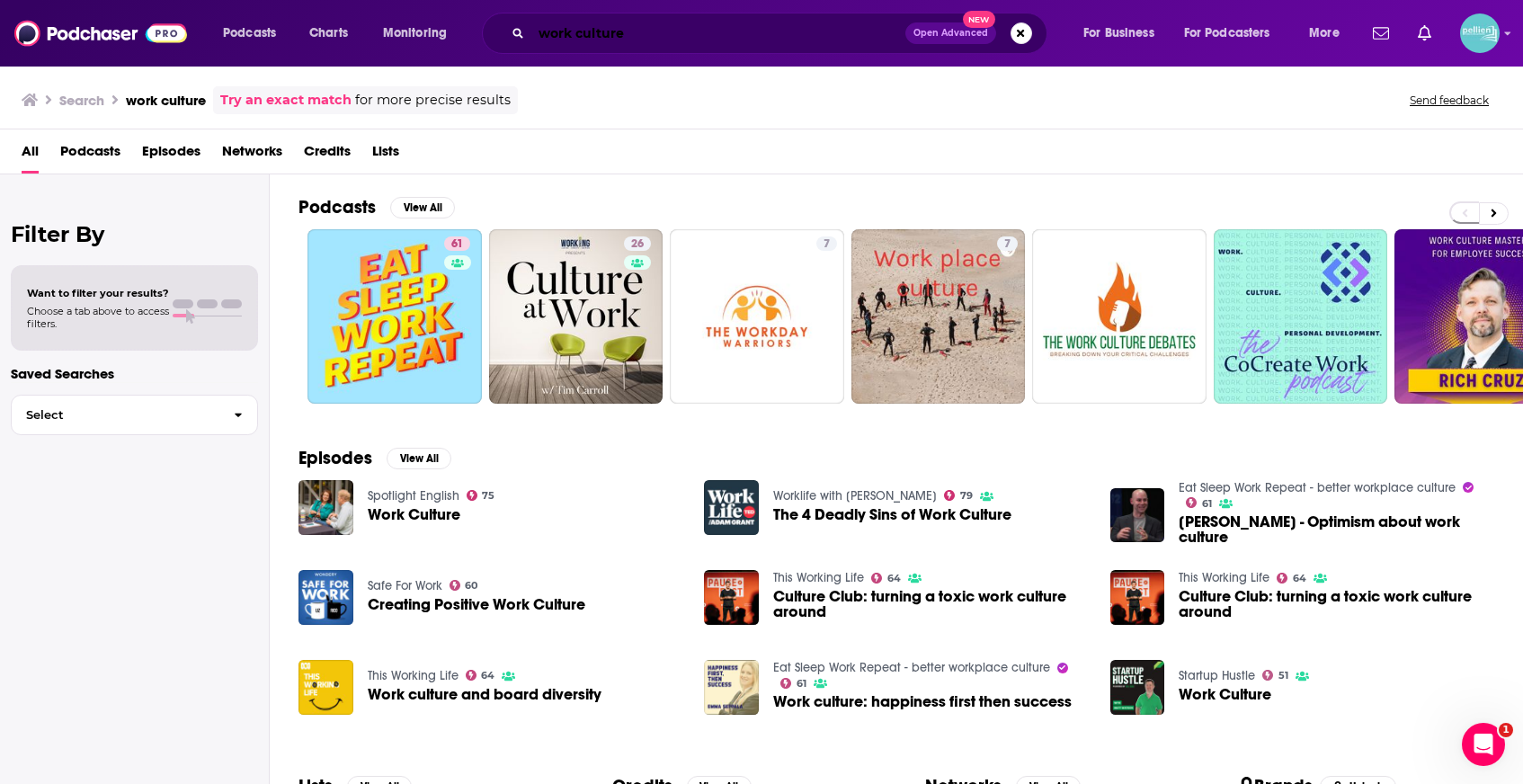
click at [575, 29] on input "work culture" at bounding box center [718, 32] width 374 height 28
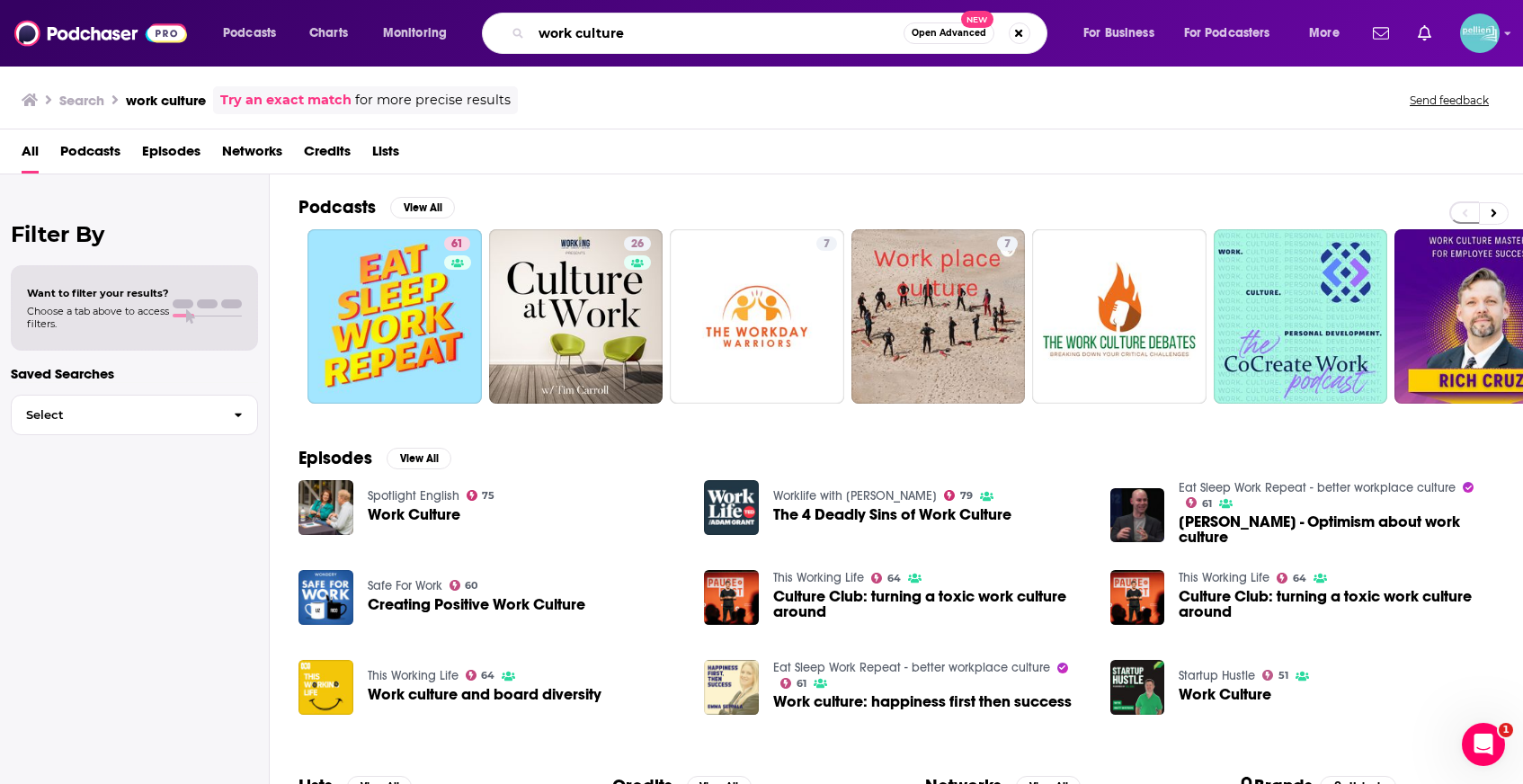
click at [575, 29] on input "work culture" at bounding box center [717, 32] width 372 height 28
paste input "Practical AI"
type input "Practical AI"
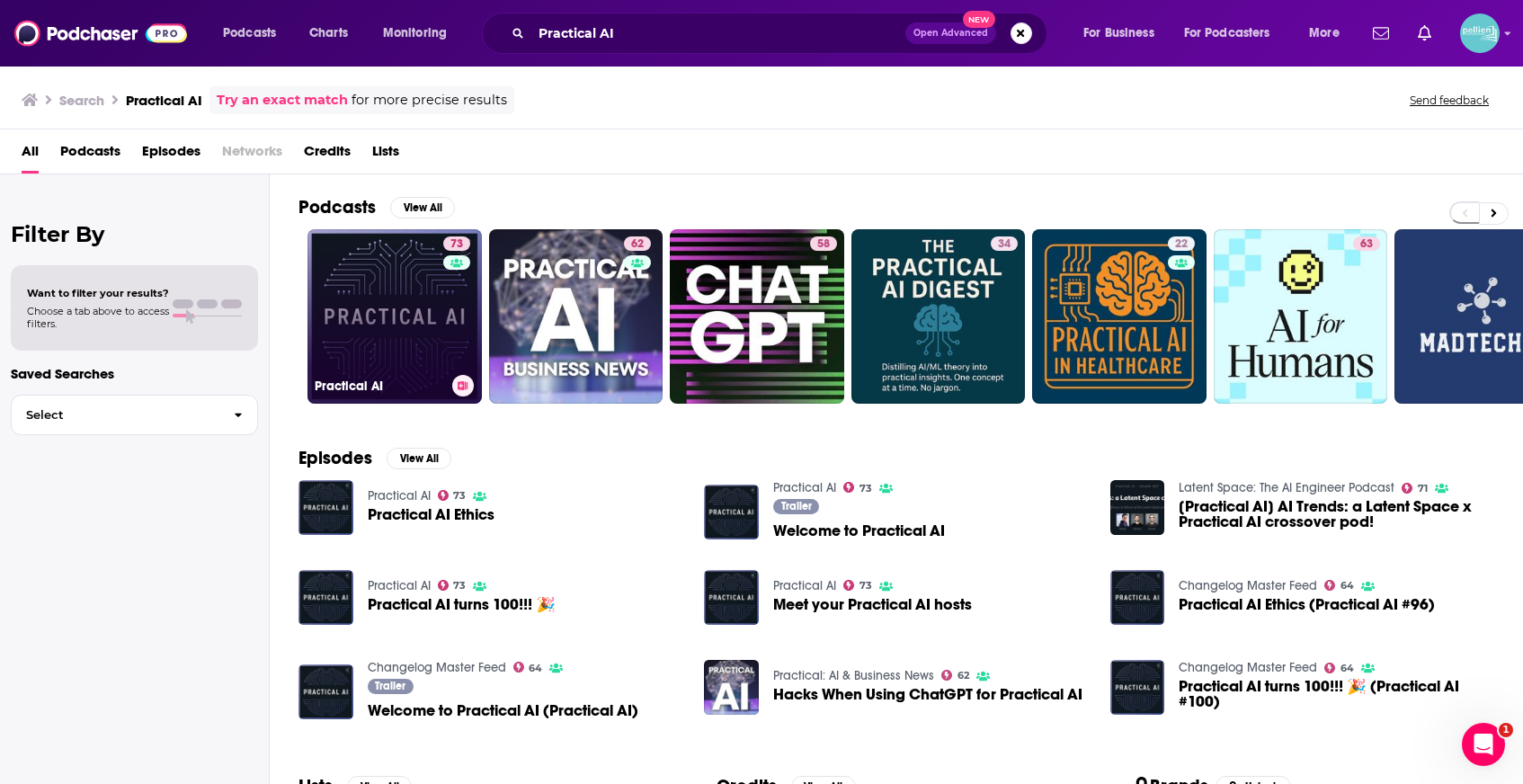
click at [380, 308] on link "73 Practical AI" at bounding box center [394, 316] width 174 height 174
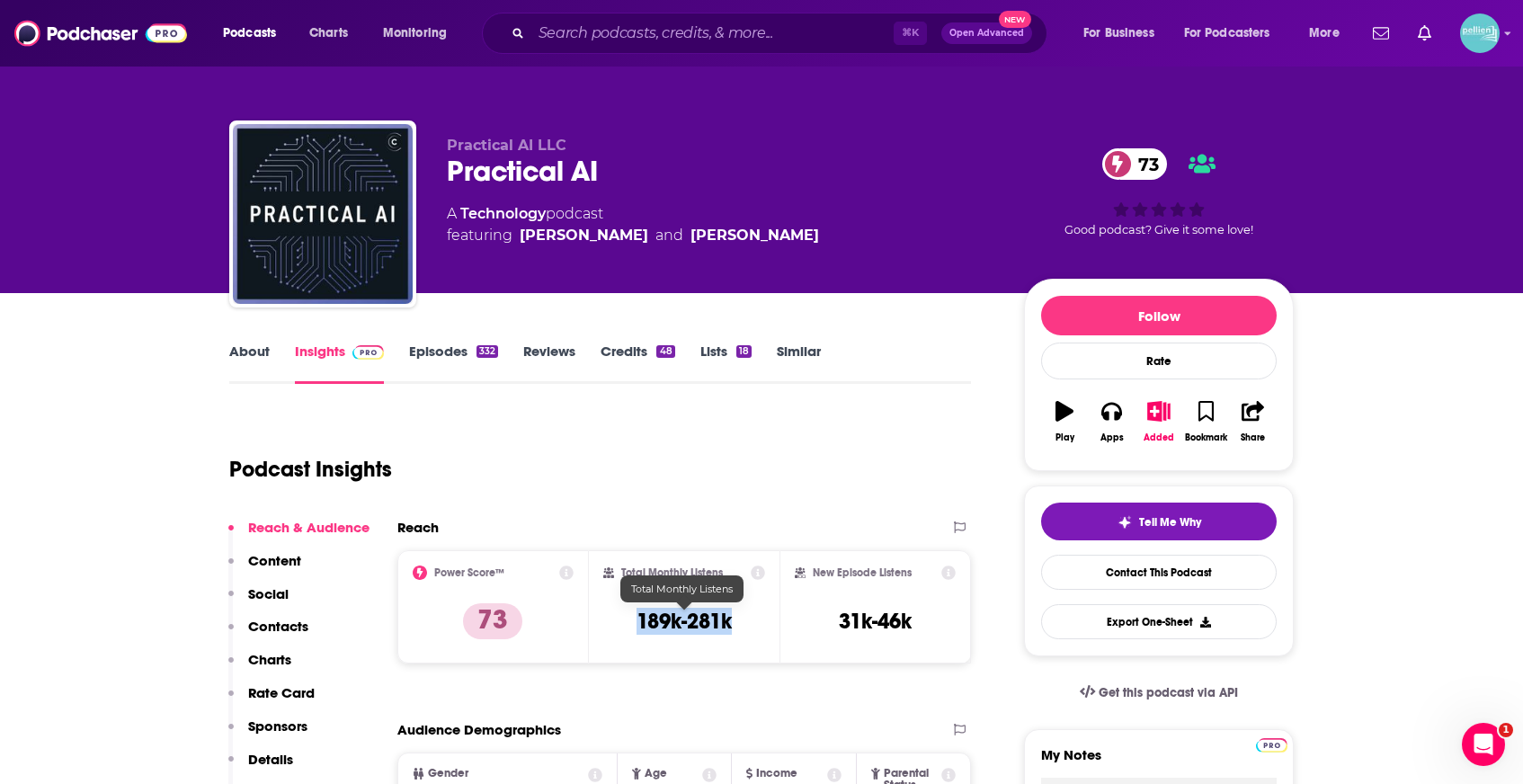
drag, startPoint x: 733, startPoint y: 623, endPoint x: 634, endPoint y: 623, distance: 99.0
click at [634, 623] on div "Total Monthly Listens 189k-281k" at bounding box center [684, 607] width 162 height 82
copy h3 "189k-281k"
